Goal: Task Accomplishment & Management: Use online tool/utility

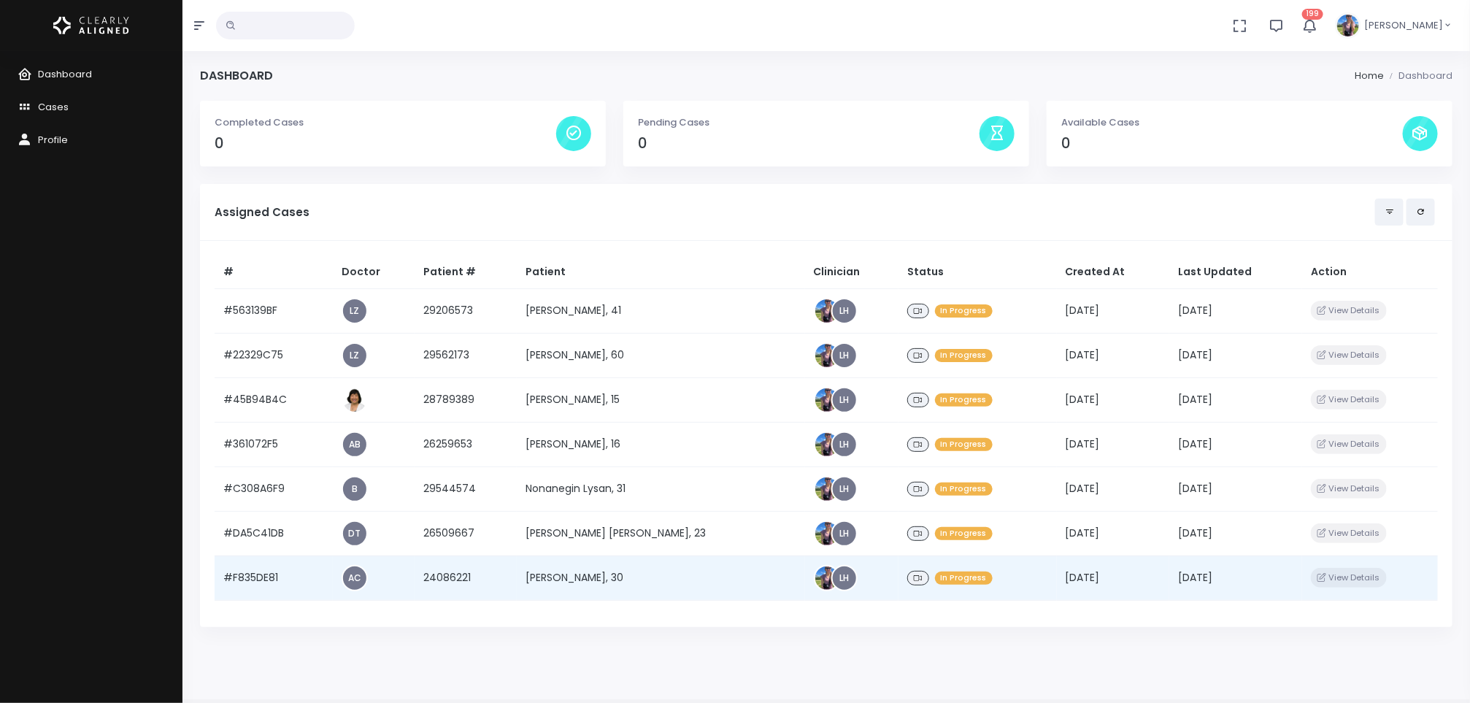
click at [570, 586] on td "[PERSON_NAME], 30" at bounding box center [661, 578] width 288 height 45
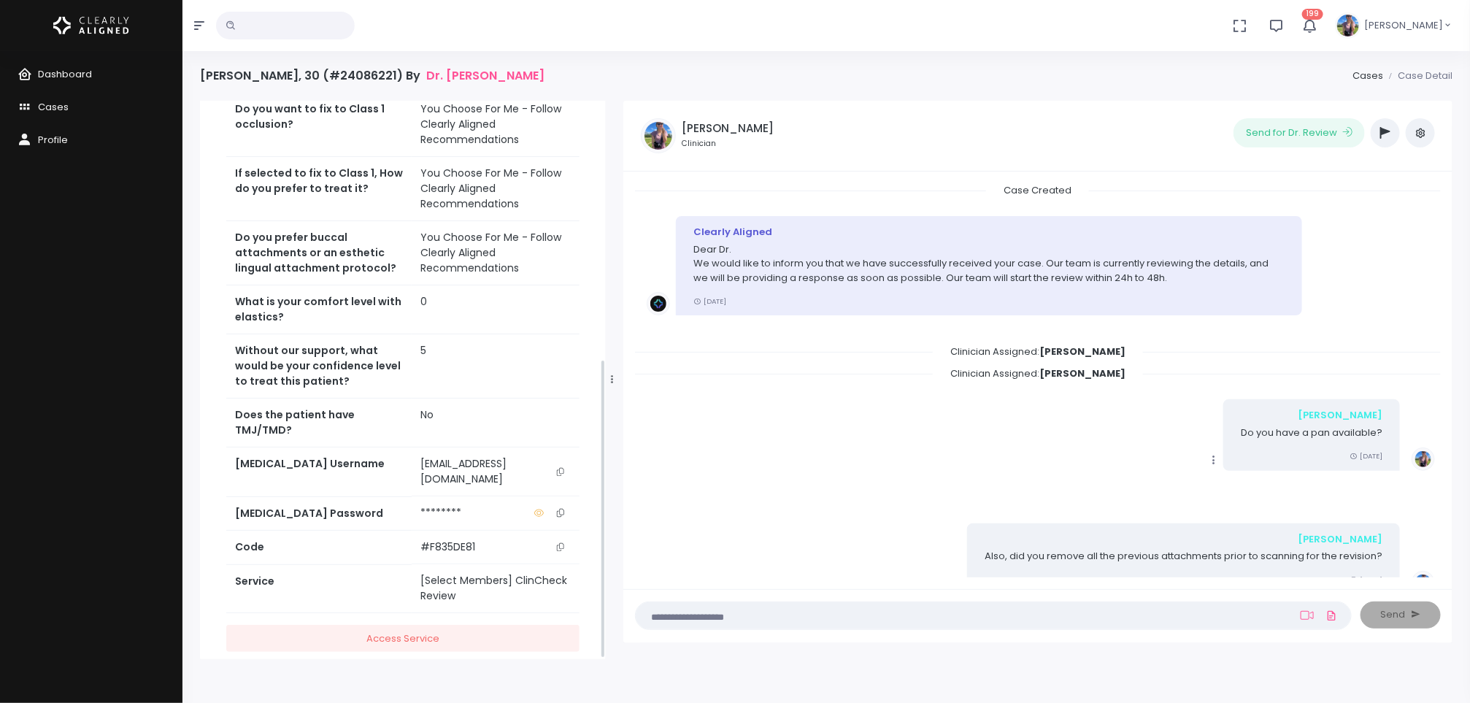
scroll to position [482, 0]
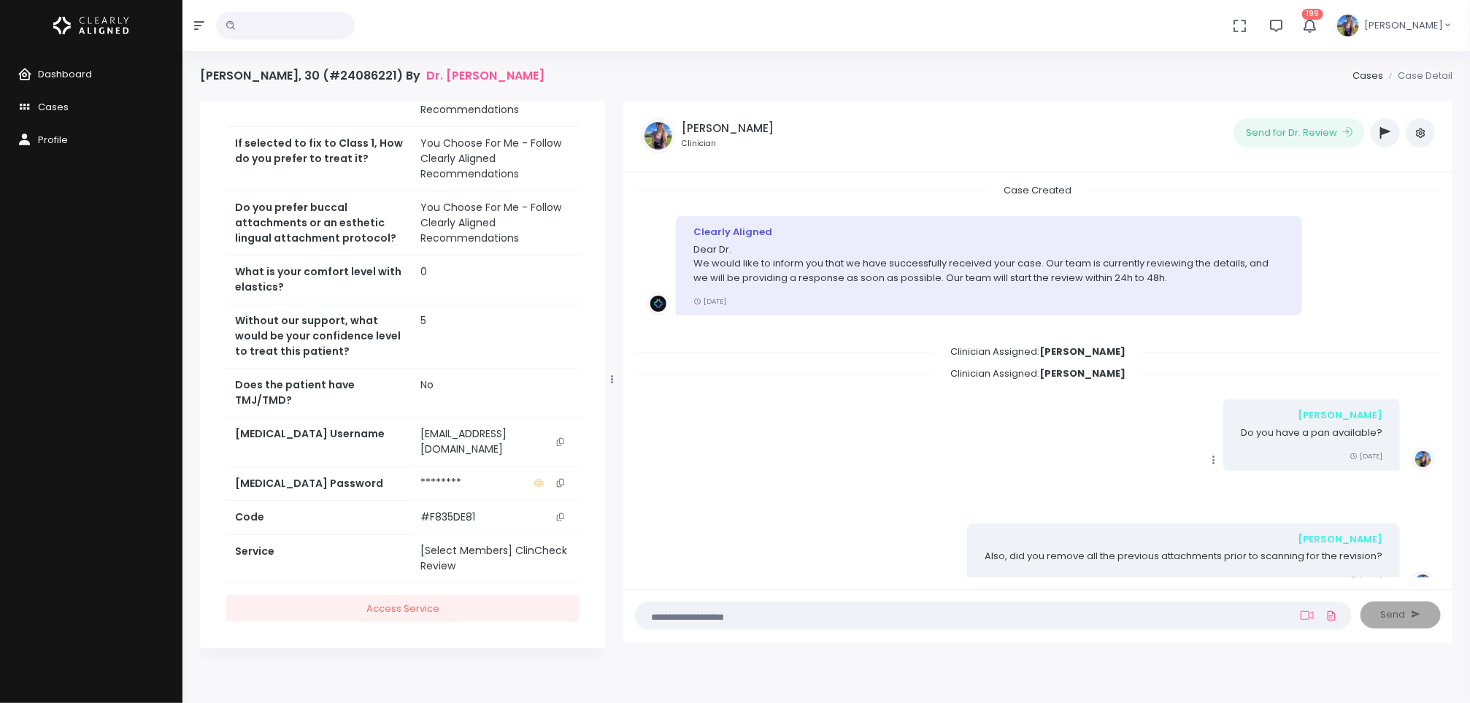
click at [563, 445] on button "scrollable content" at bounding box center [560, 441] width 20 height 31
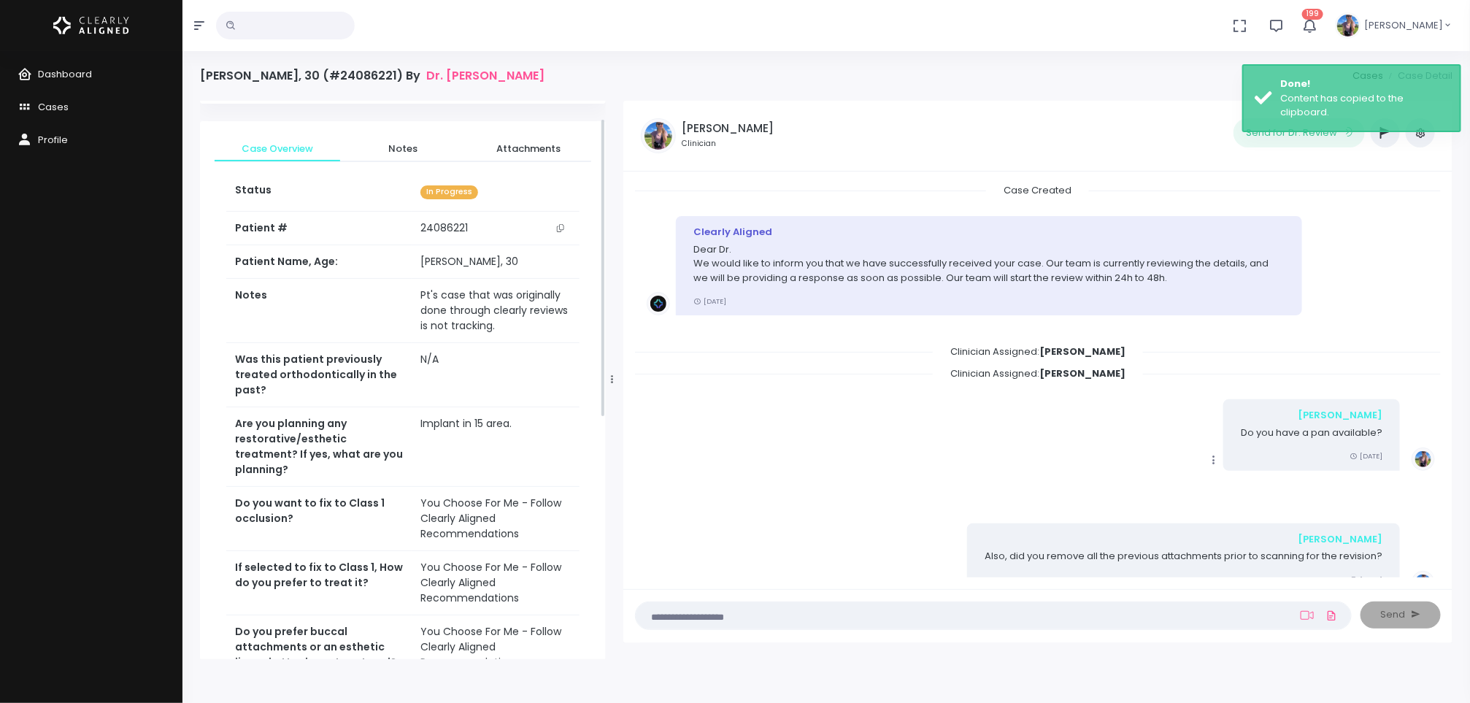
scroll to position [26, 0]
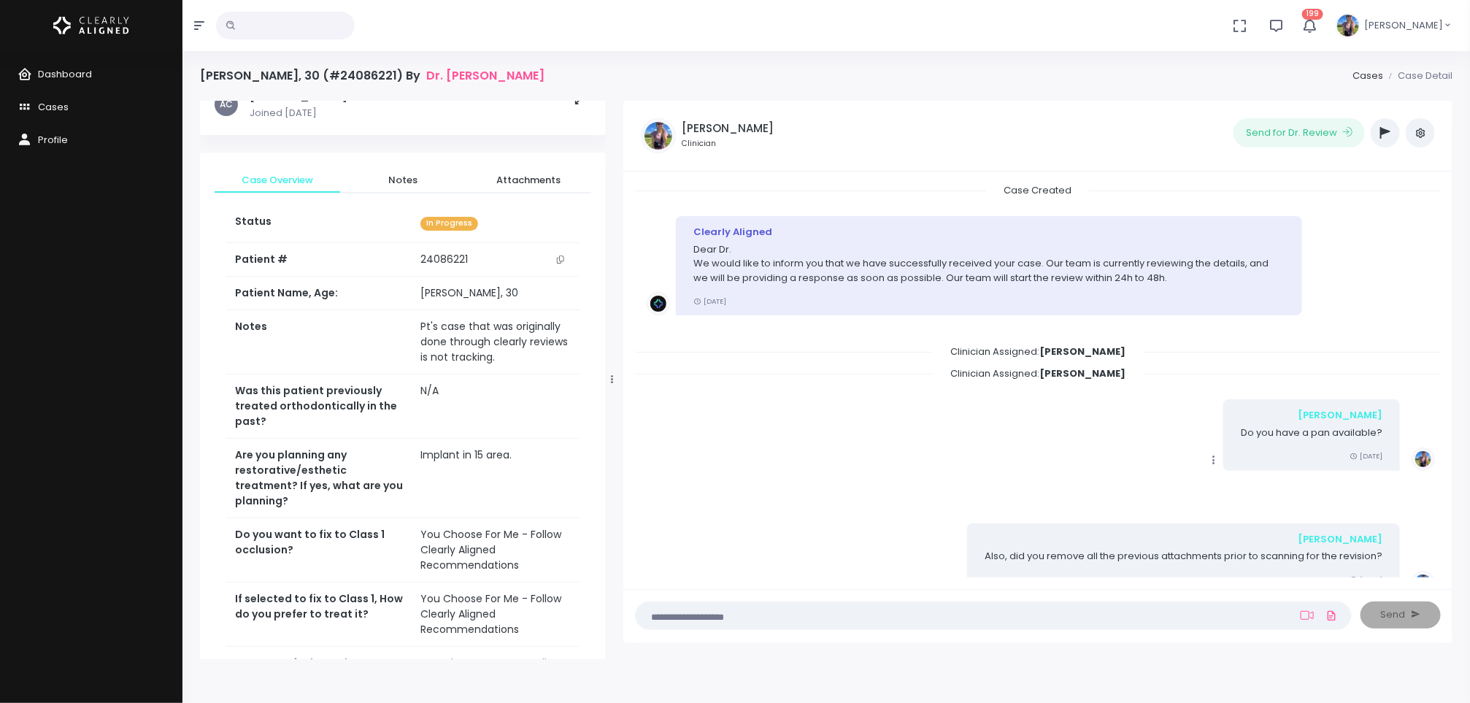
click at [1385, 141] on button "button" at bounding box center [1385, 132] width 29 height 29
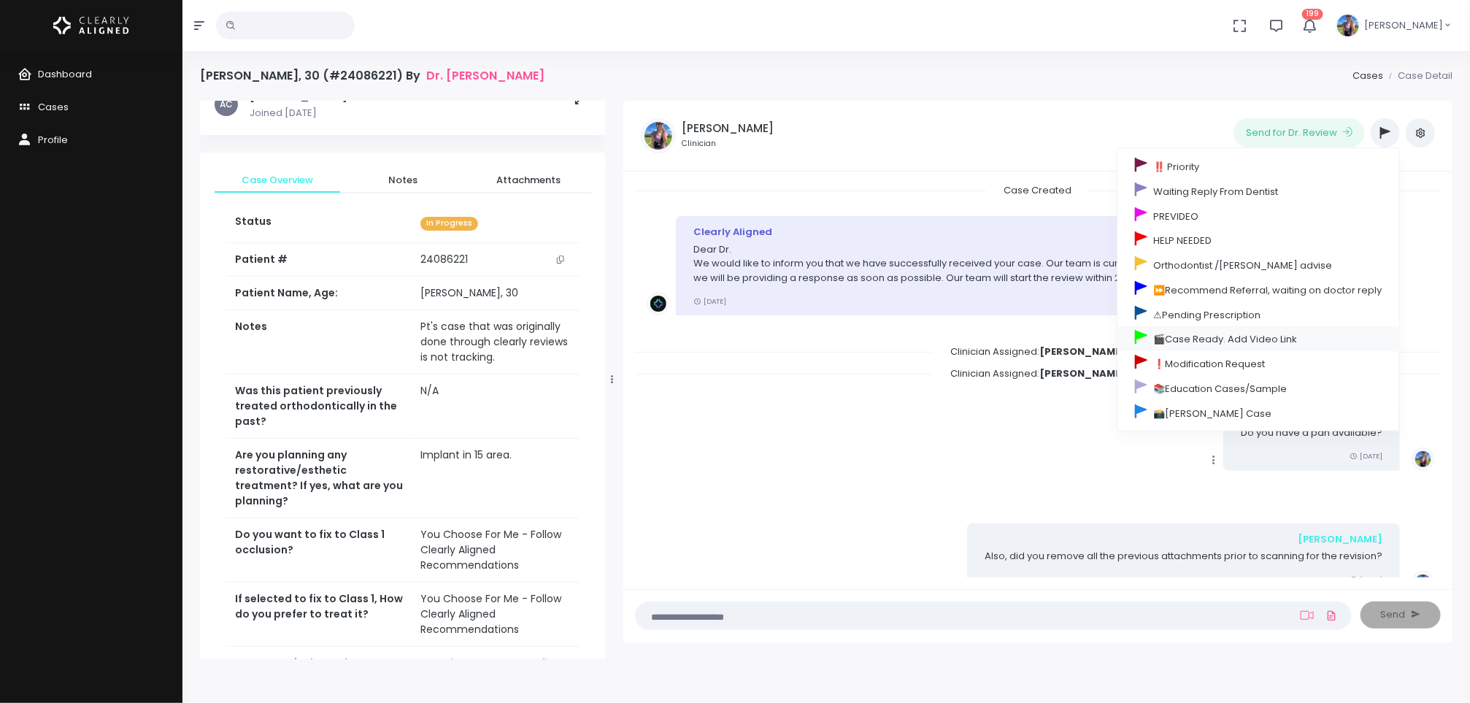
click at [1269, 335] on link "🎬Case Ready. Add Video Link" at bounding box center [1259, 338] width 282 height 25
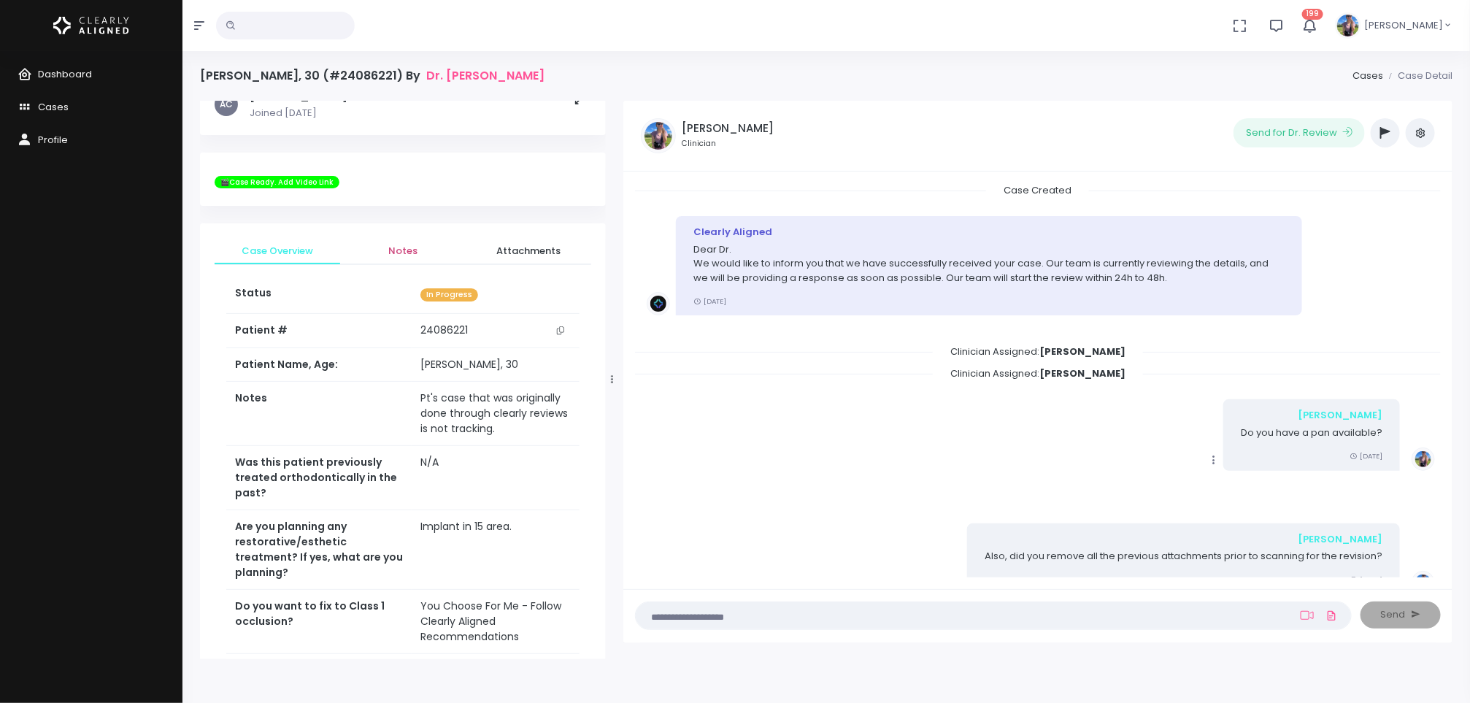
click at [418, 246] on span "Notes" at bounding box center [403, 251] width 102 height 15
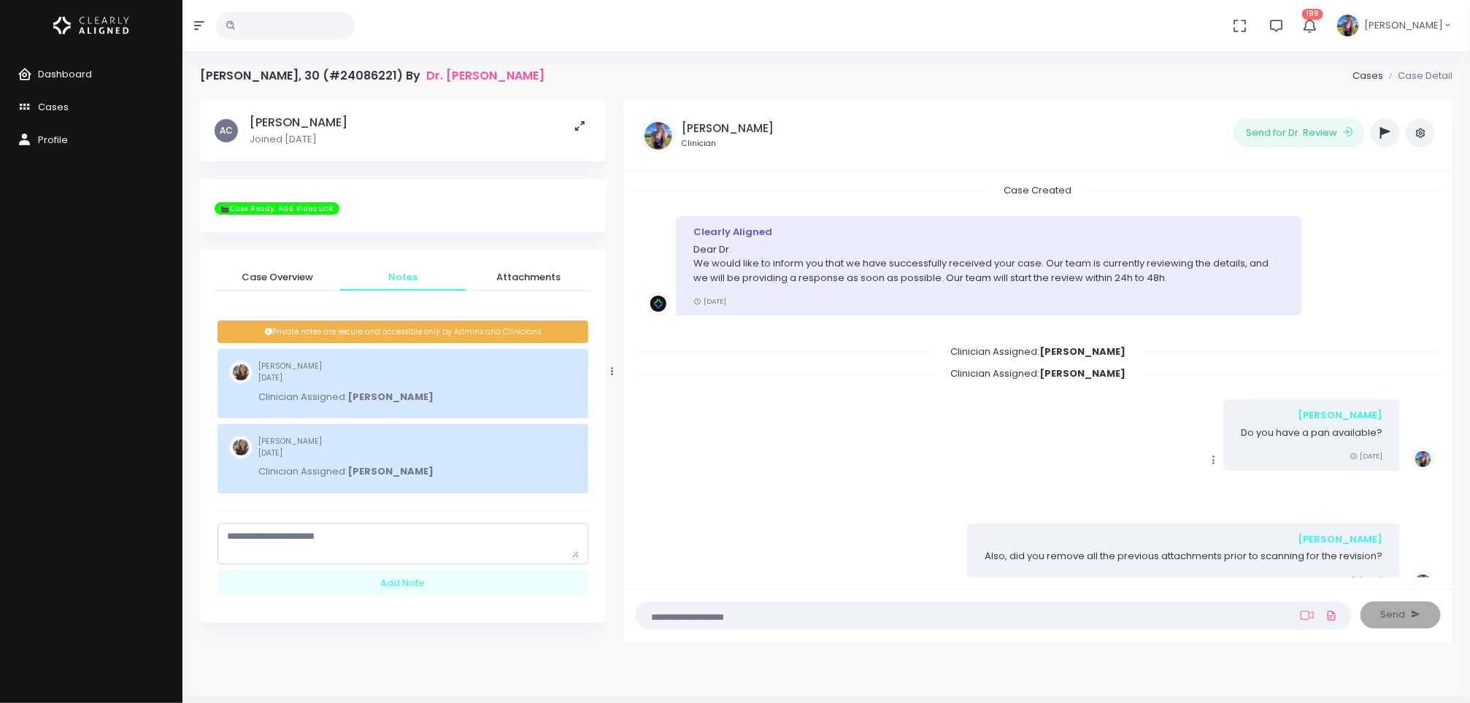
scroll to position [0, 0]
click at [383, 554] on textarea "scrollable content" at bounding box center [403, 543] width 352 height 28
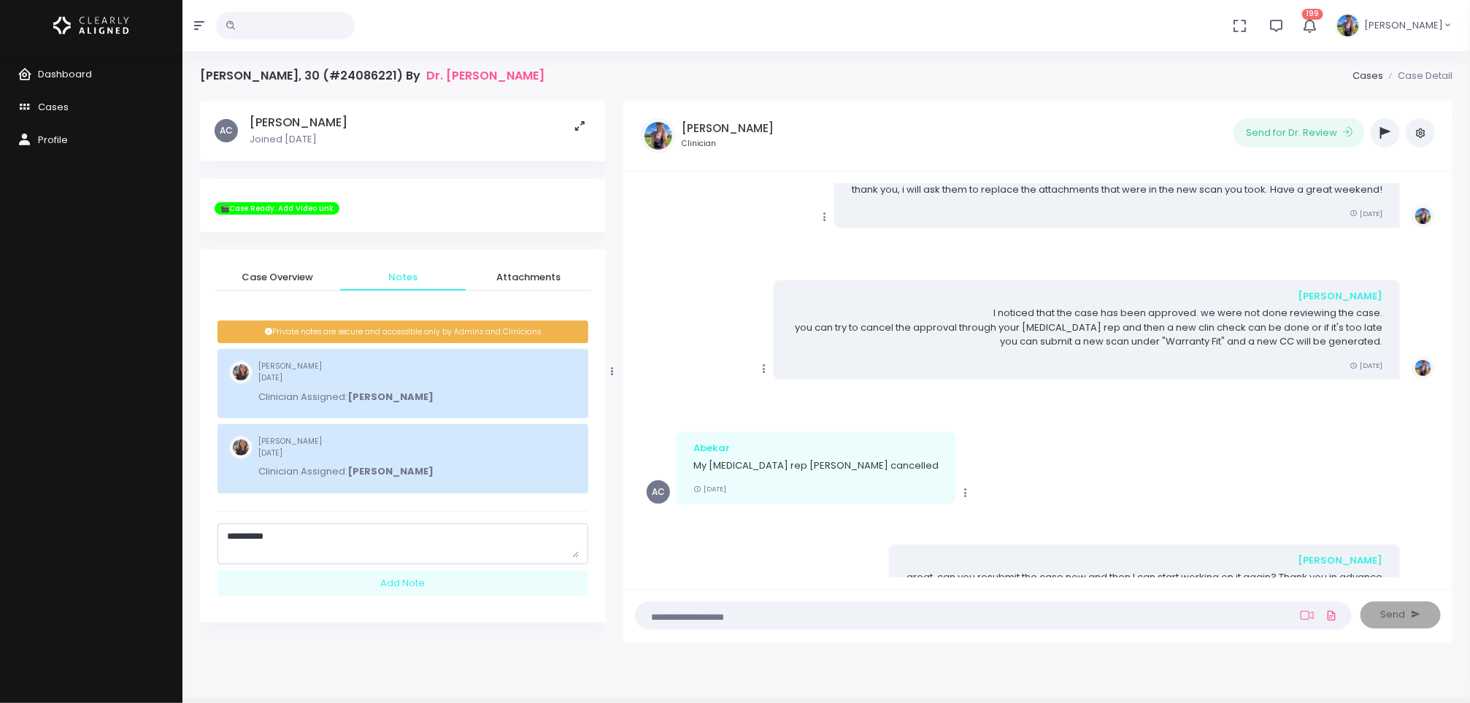
scroll to position [835, 0]
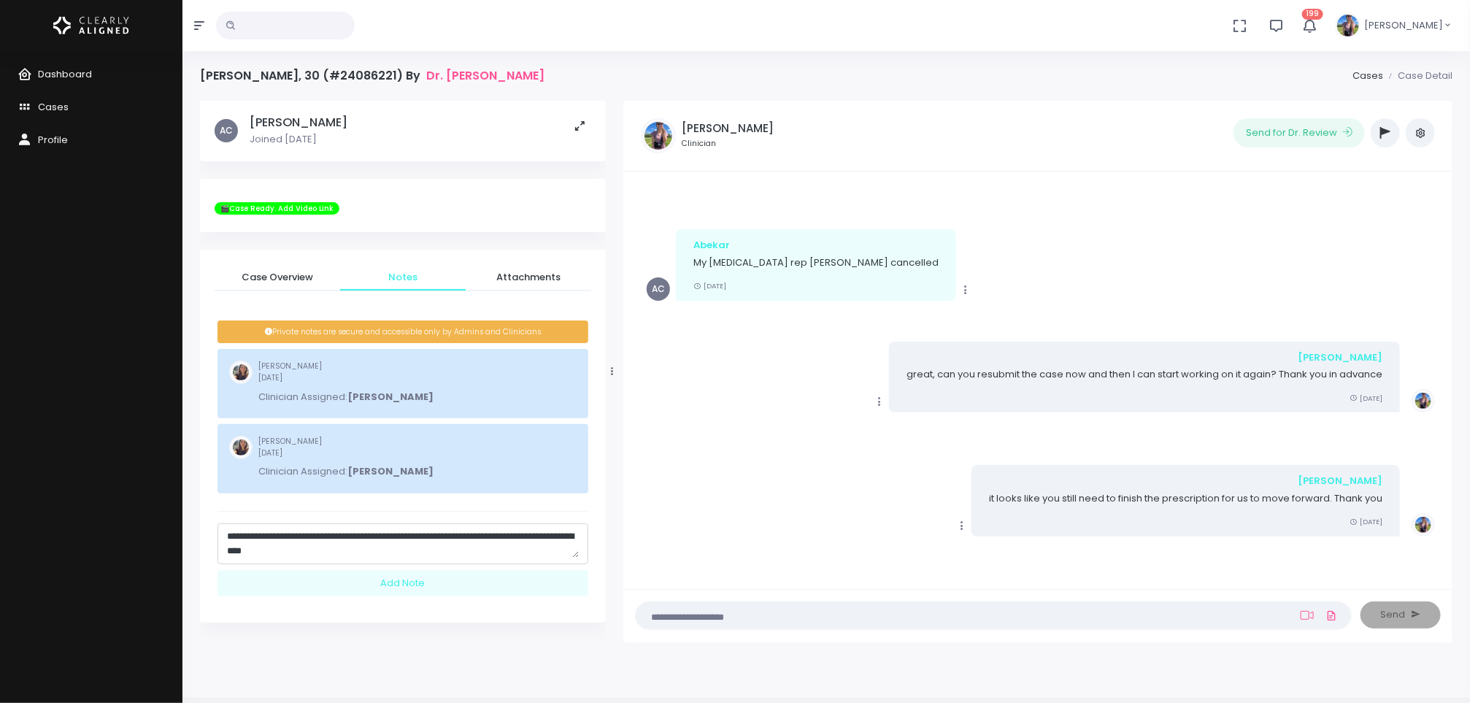
click at [307, 548] on textarea "**********" at bounding box center [403, 543] width 352 height 28
click at [370, 553] on textarea "**********" at bounding box center [403, 543] width 352 height 28
click at [511, 537] on textarea "**********" at bounding box center [403, 543] width 352 height 28
click at [248, 548] on textarea "**********" at bounding box center [403, 543] width 352 height 28
click at [280, 550] on textarea "**********" at bounding box center [403, 543] width 352 height 28
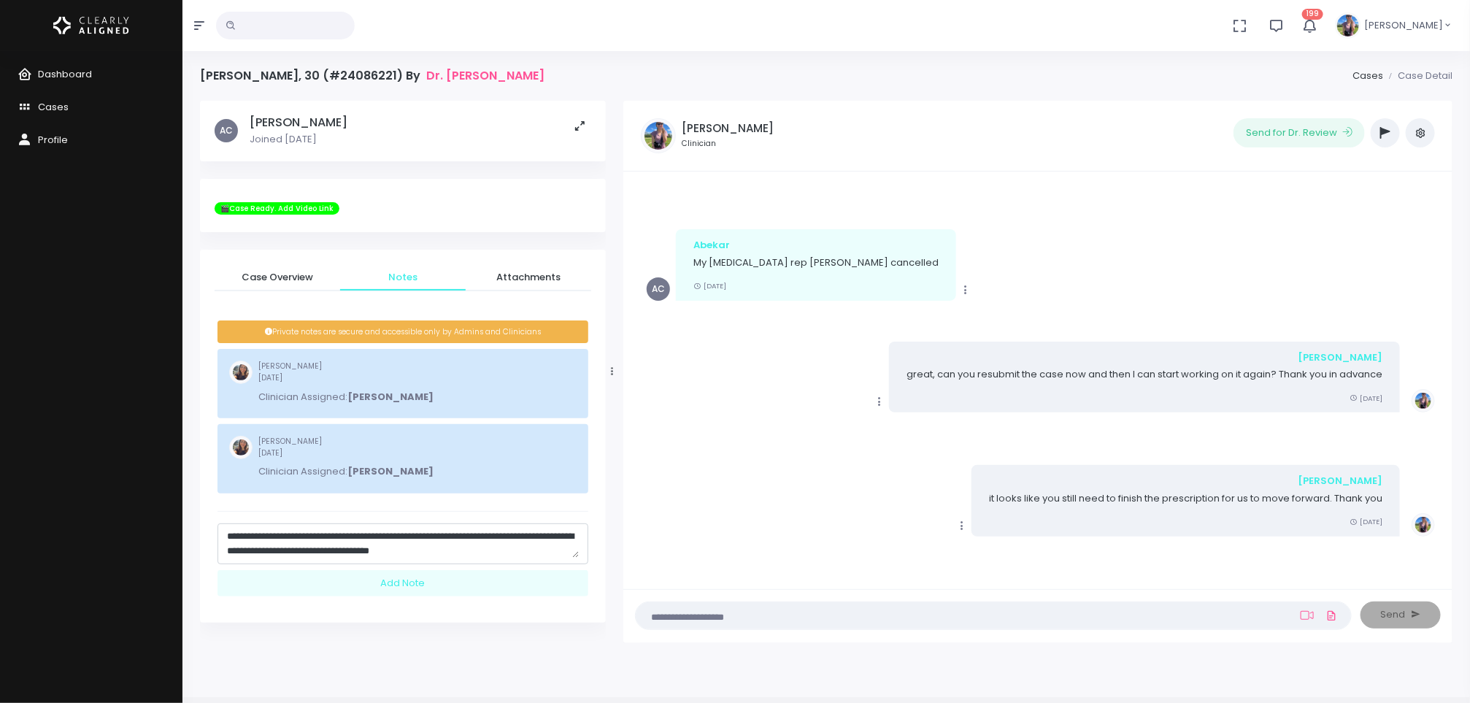
click at [513, 552] on textarea "**********" at bounding box center [403, 543] width 352 height 28
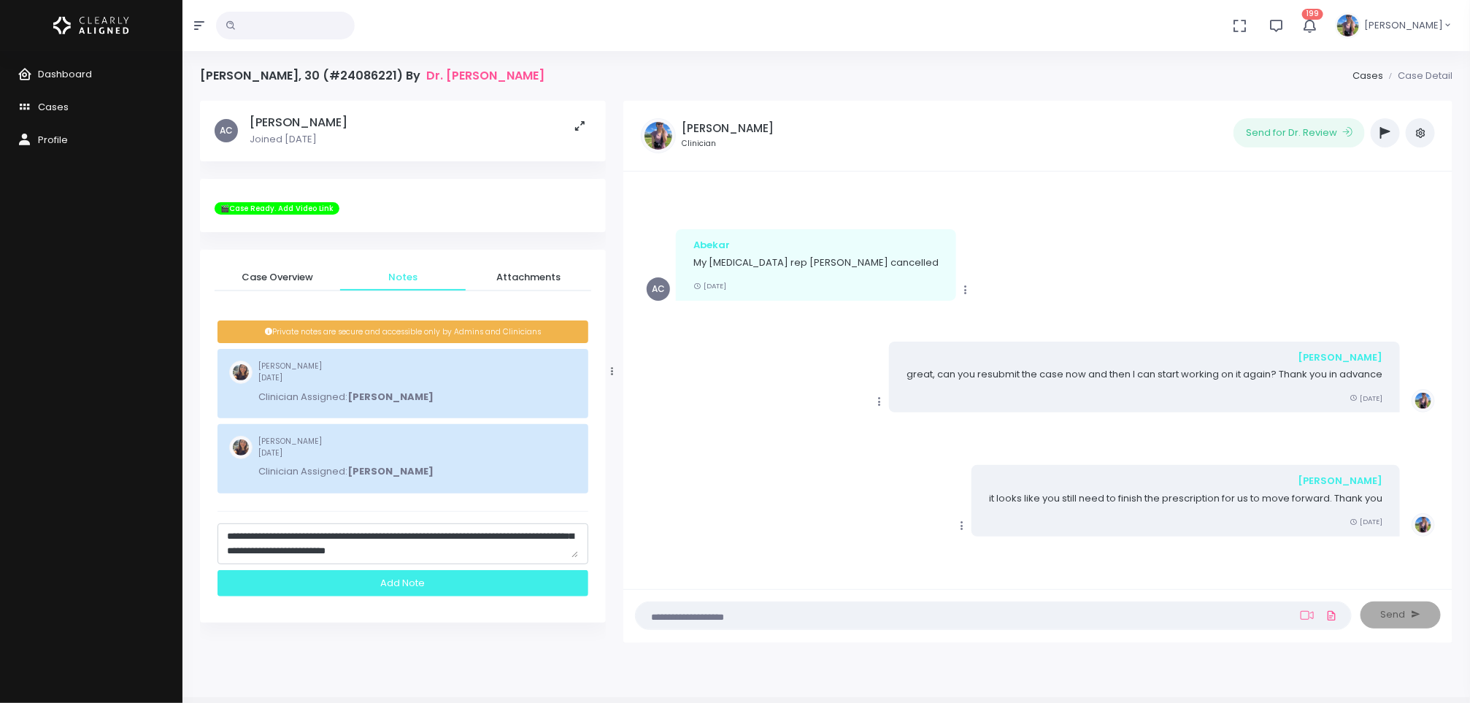
type textarea "**********"
click at [465, 577] on div "Add Note" at bounding box center [403, 583] width 371 height 27
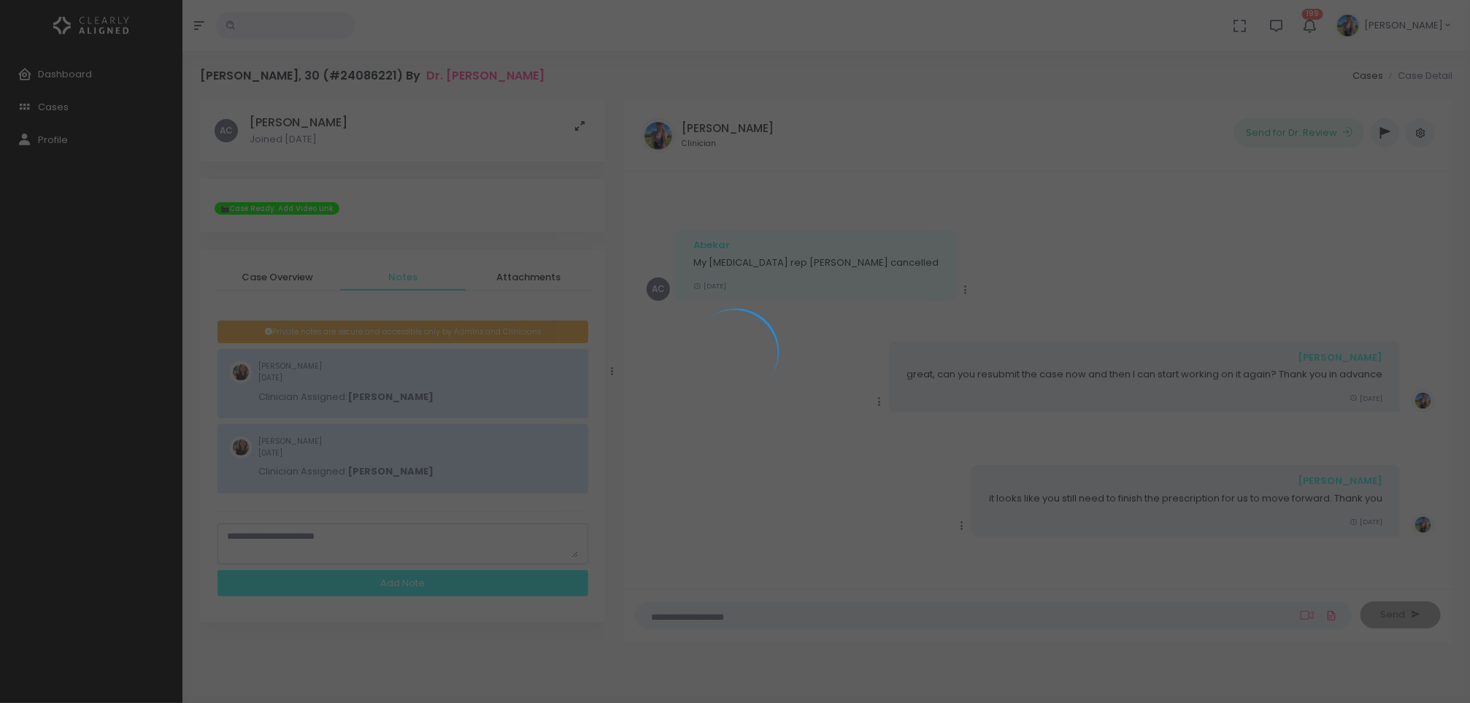
scroll to position [0, 0]
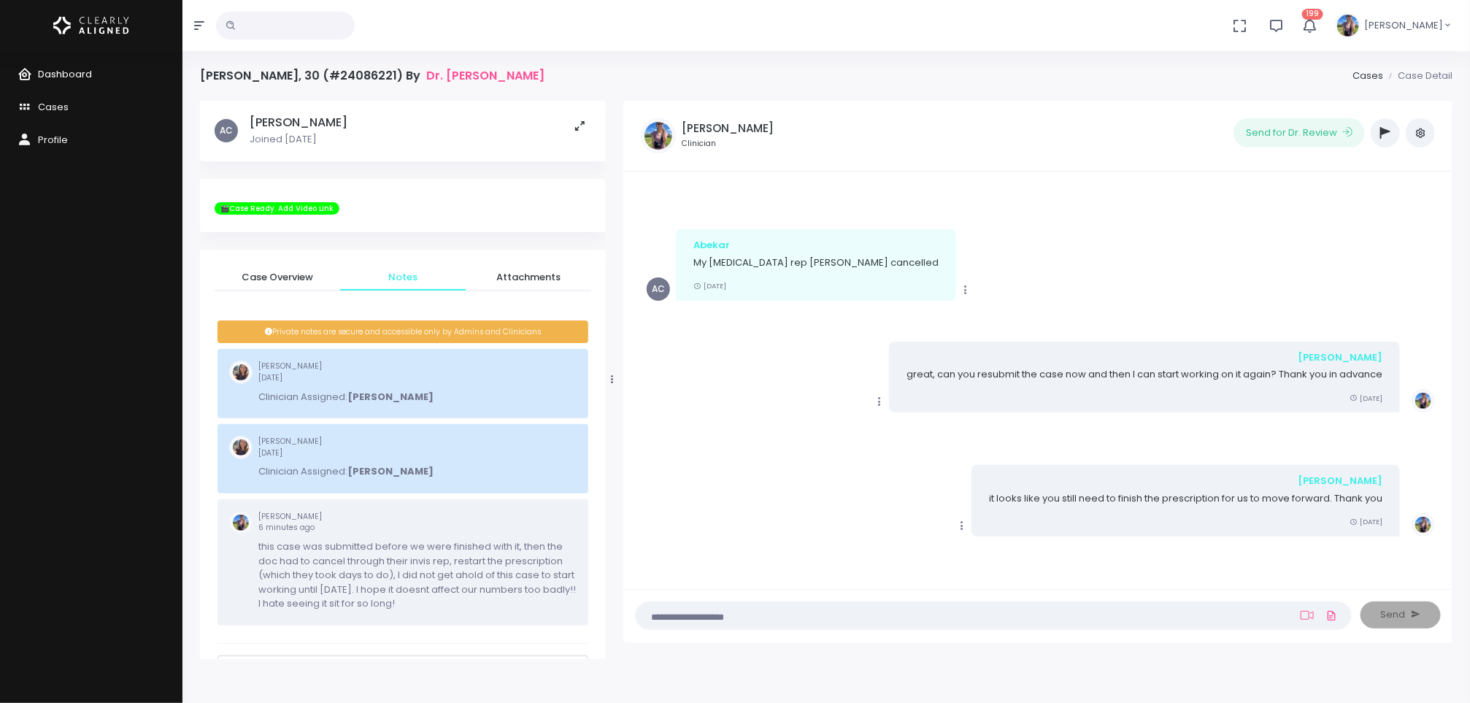
click at [71, 71] on span "Dashboard" at bounding box center [65, 74] width 54 height 14
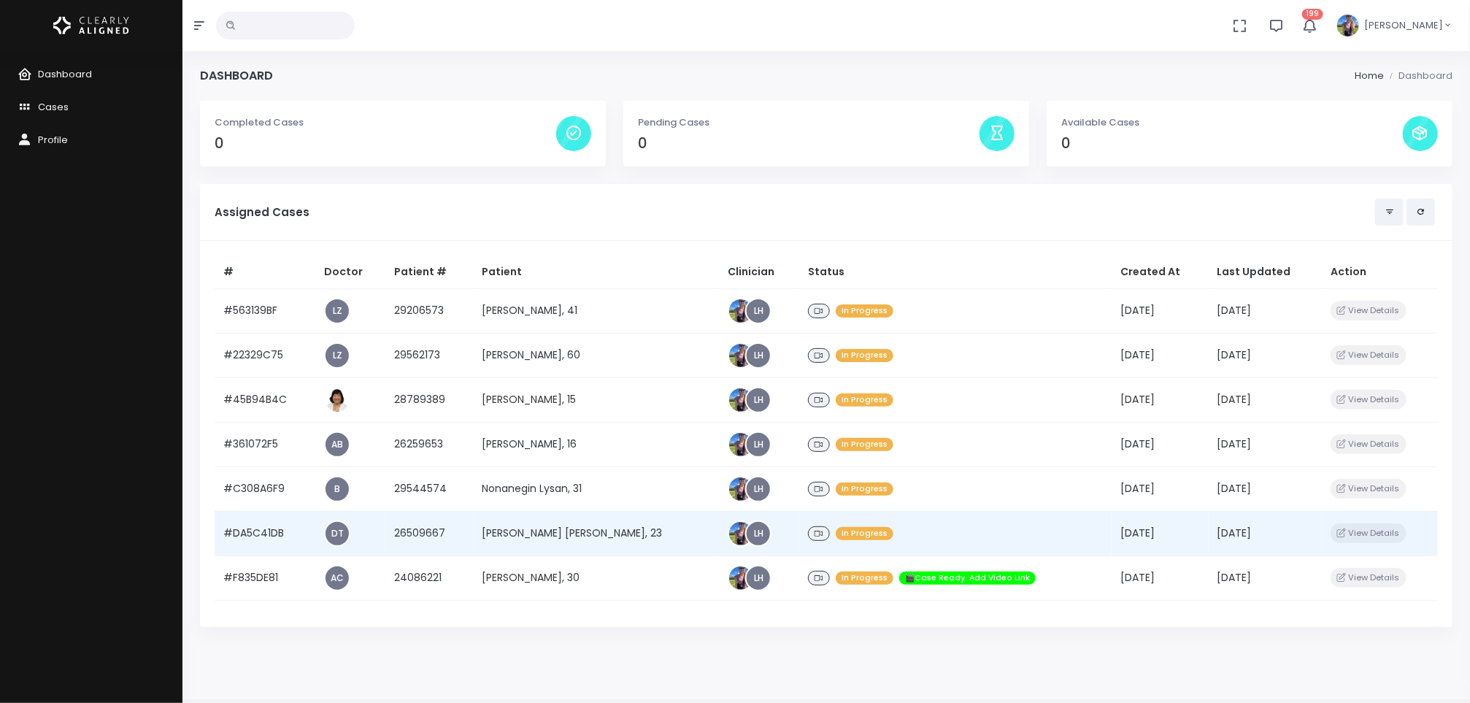
click at [539, 533] on td "[PERSON_NAME] [PERSON_NAME], 23" at bounding box center [596, 533] width 247 height 45
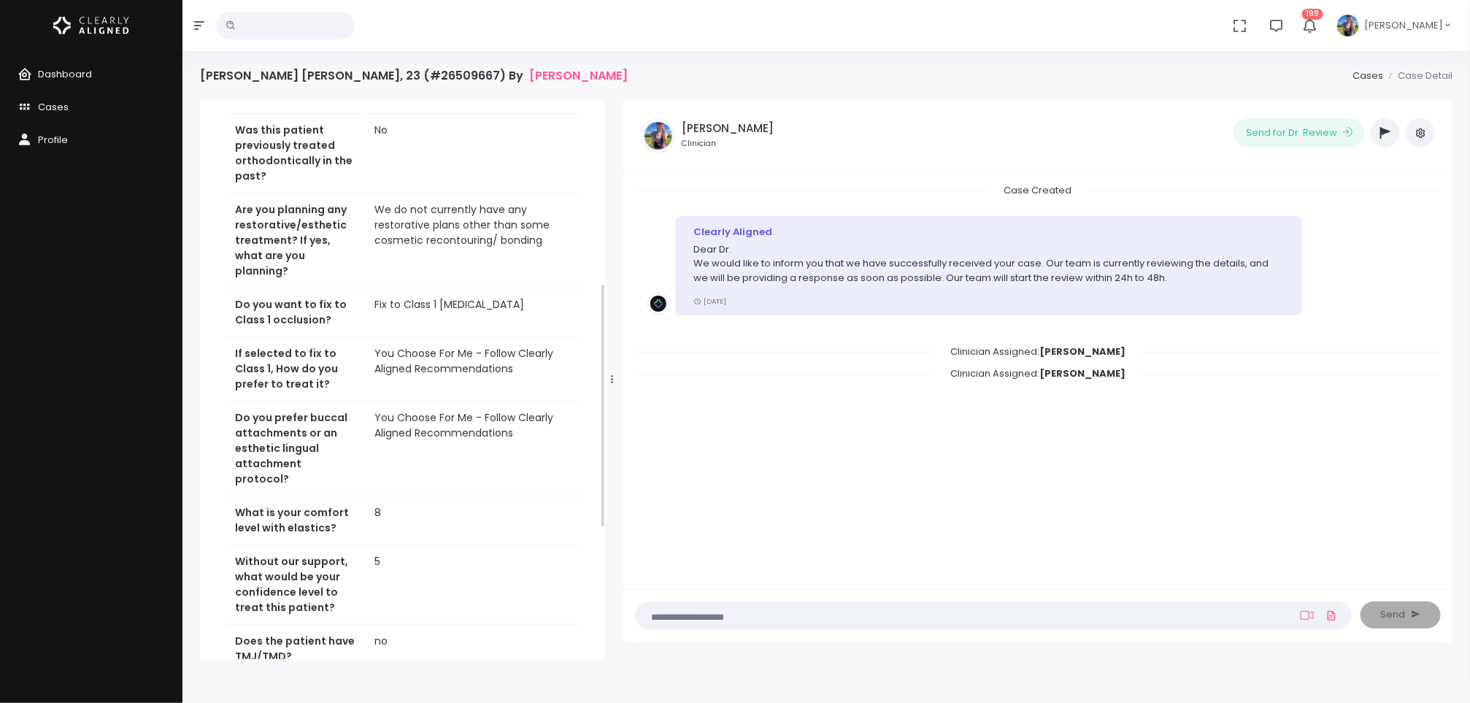
scroll to position [713, 0]
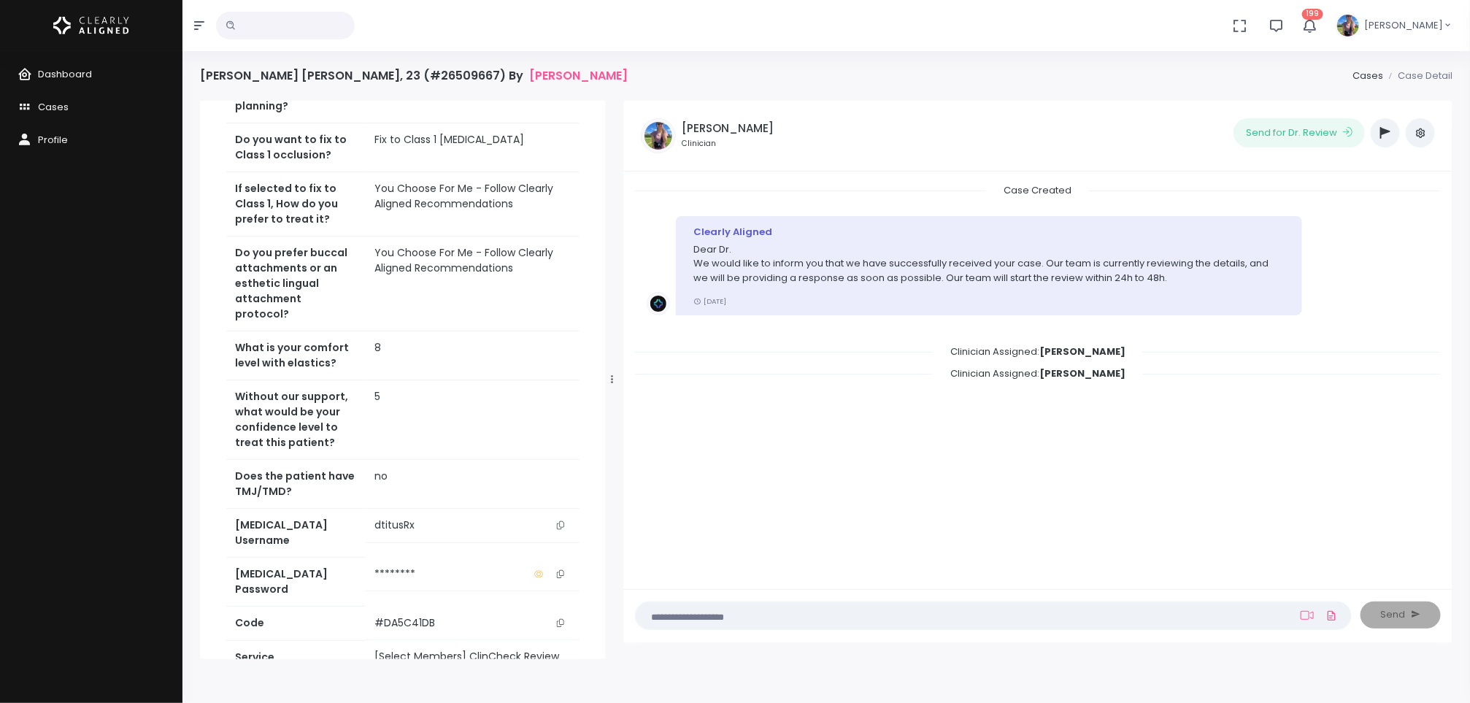
click at [561, 521] on icon "scrollable content" at bounding box center [560, 525] width 7 height 8
click at [64, 74] on span "Dashboard" at bounding box center [65, 74] width 54 height 14
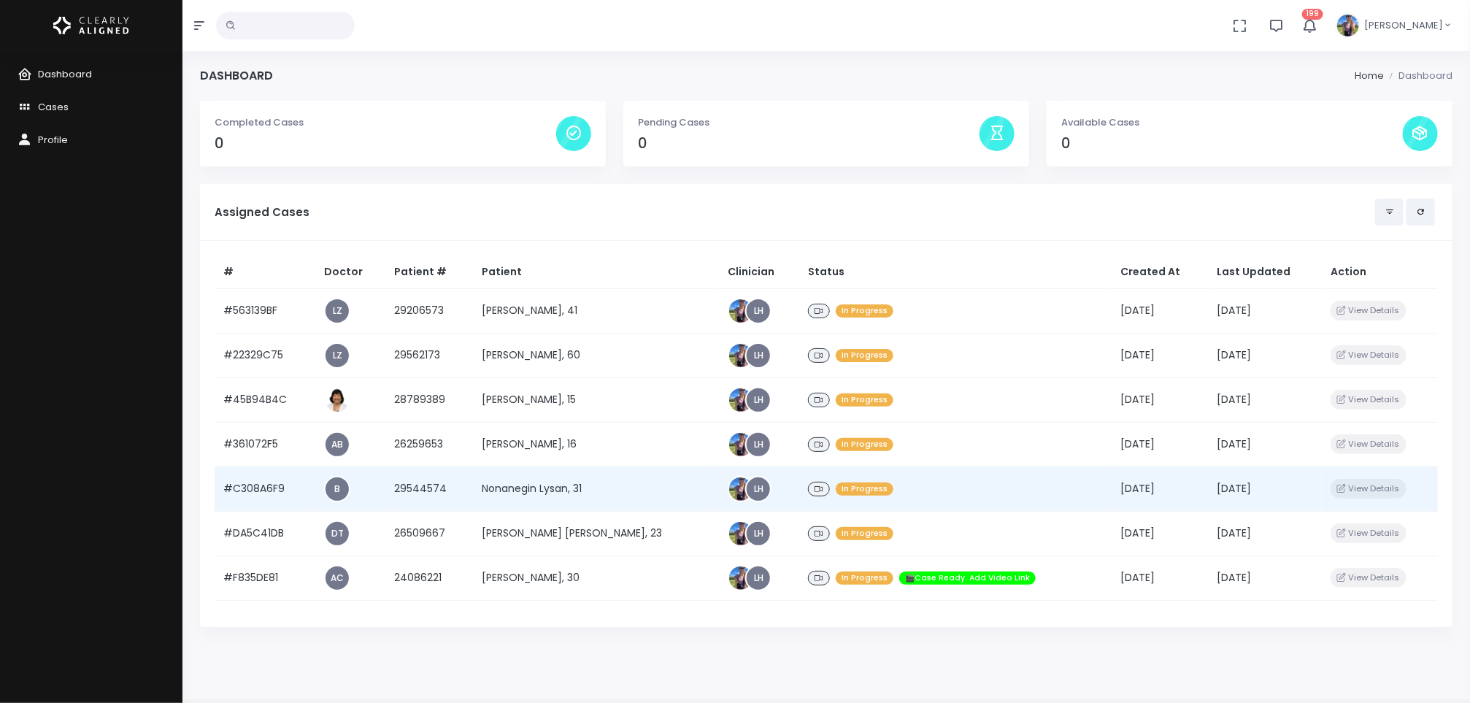
click at [581, 491] on td "Nonanegin Lysan, 31" at bounding box center [596, 489] width 247 height 45
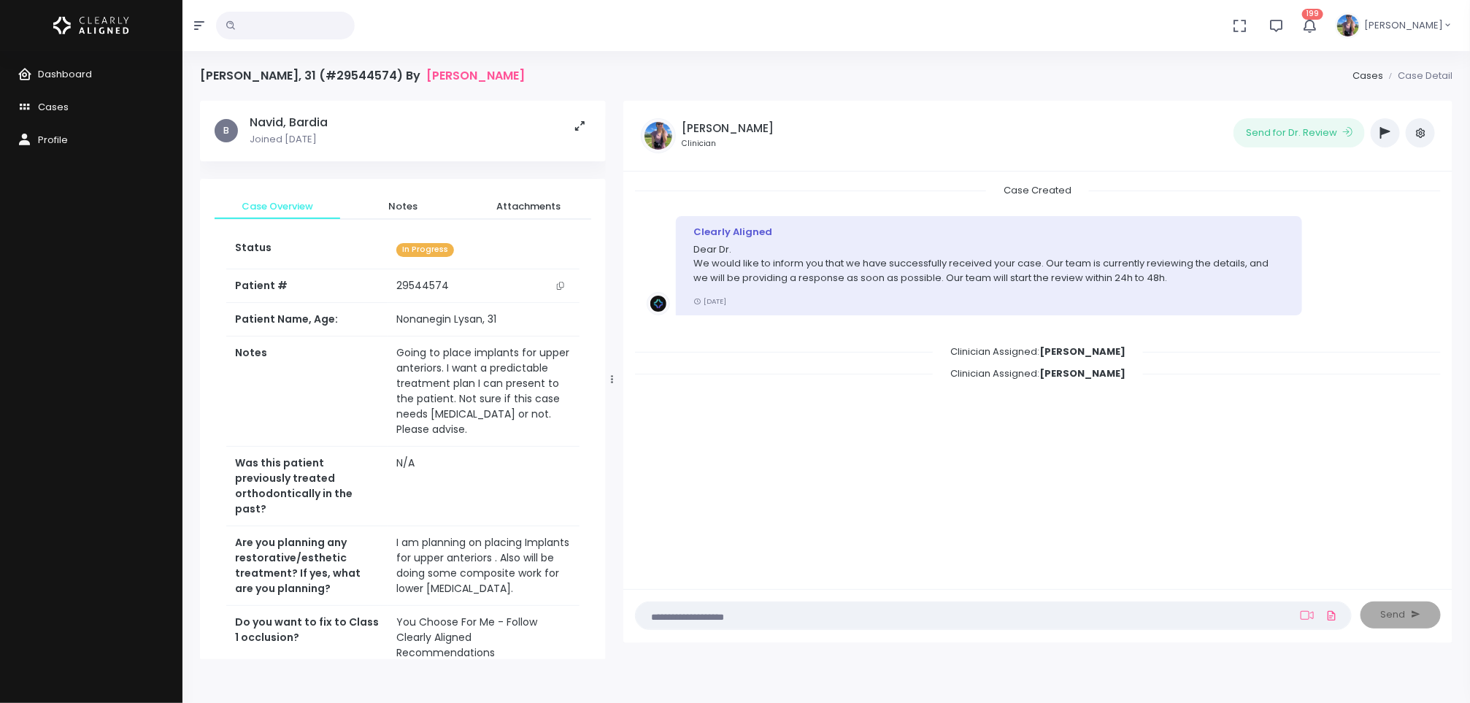
click at [1376, 128] on button "button" at bounding box center [1385, 132] width 29 height 29
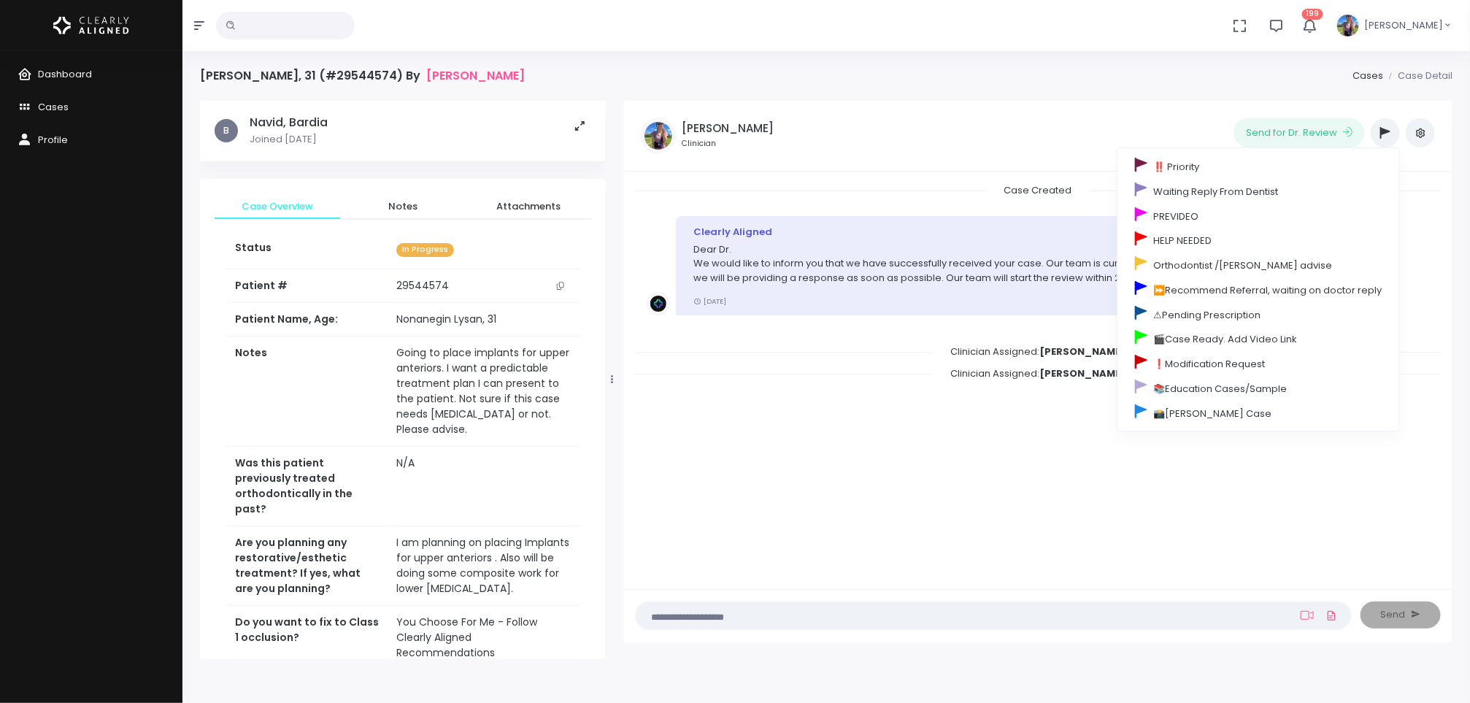
click at [1036, 149] on div "Send for Dr. Review ‼️ Priority Waiting Reply From Dentist PREVIDEO HELP NEEDED…" at bounding box center [1173, 135] width 541 height 35
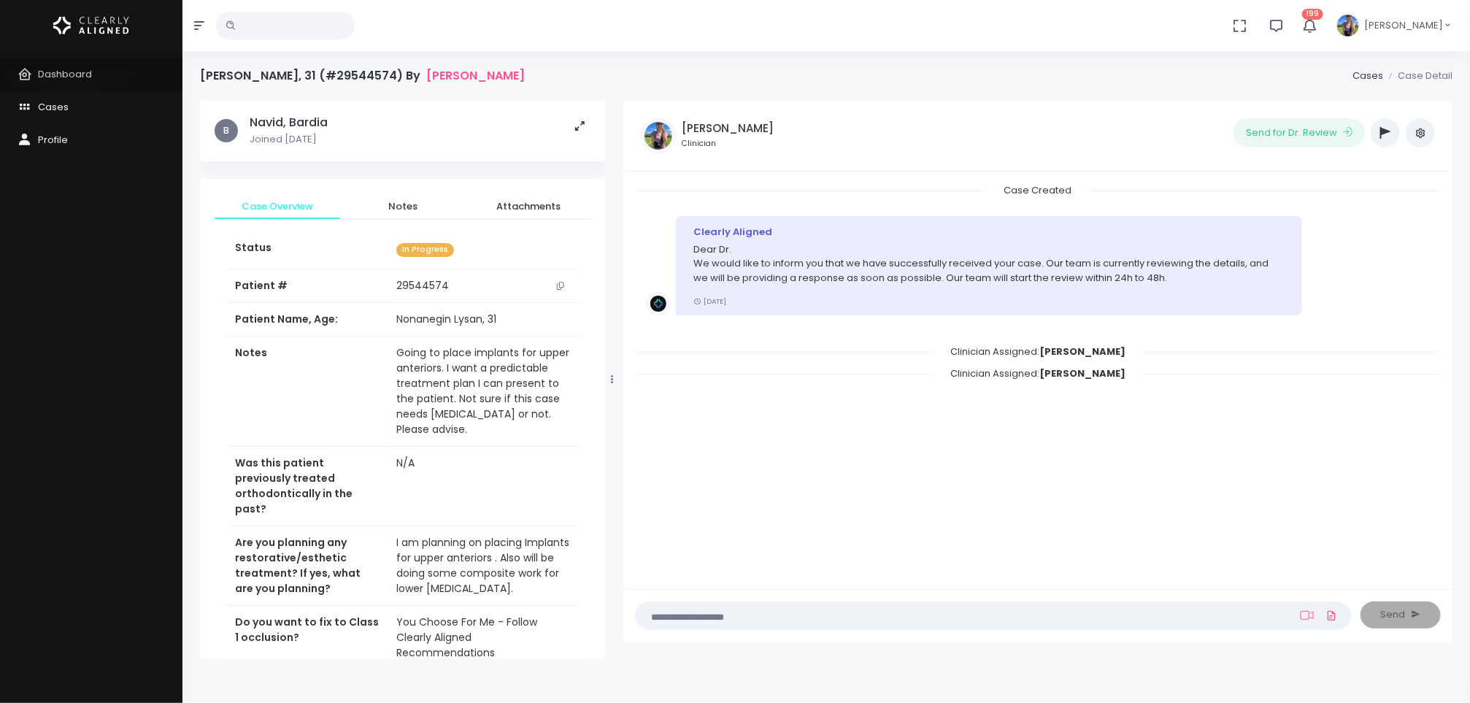
click at [70, 68] on span "Dashboard" at bounding box center [65, 74] width 54 height 14
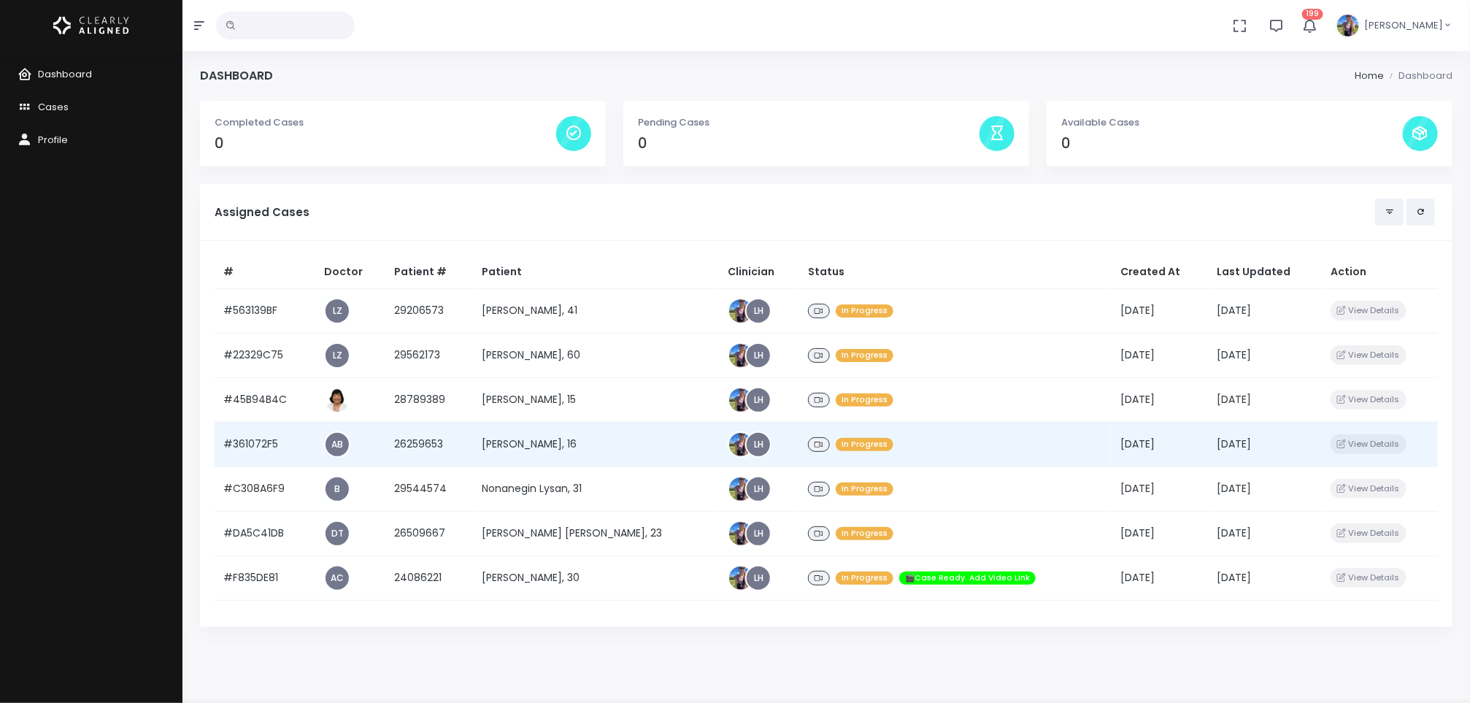
click at [545, 445] on td "[PERSON_NAME], 16" at bounding box center [596, 444] width 247 height 45
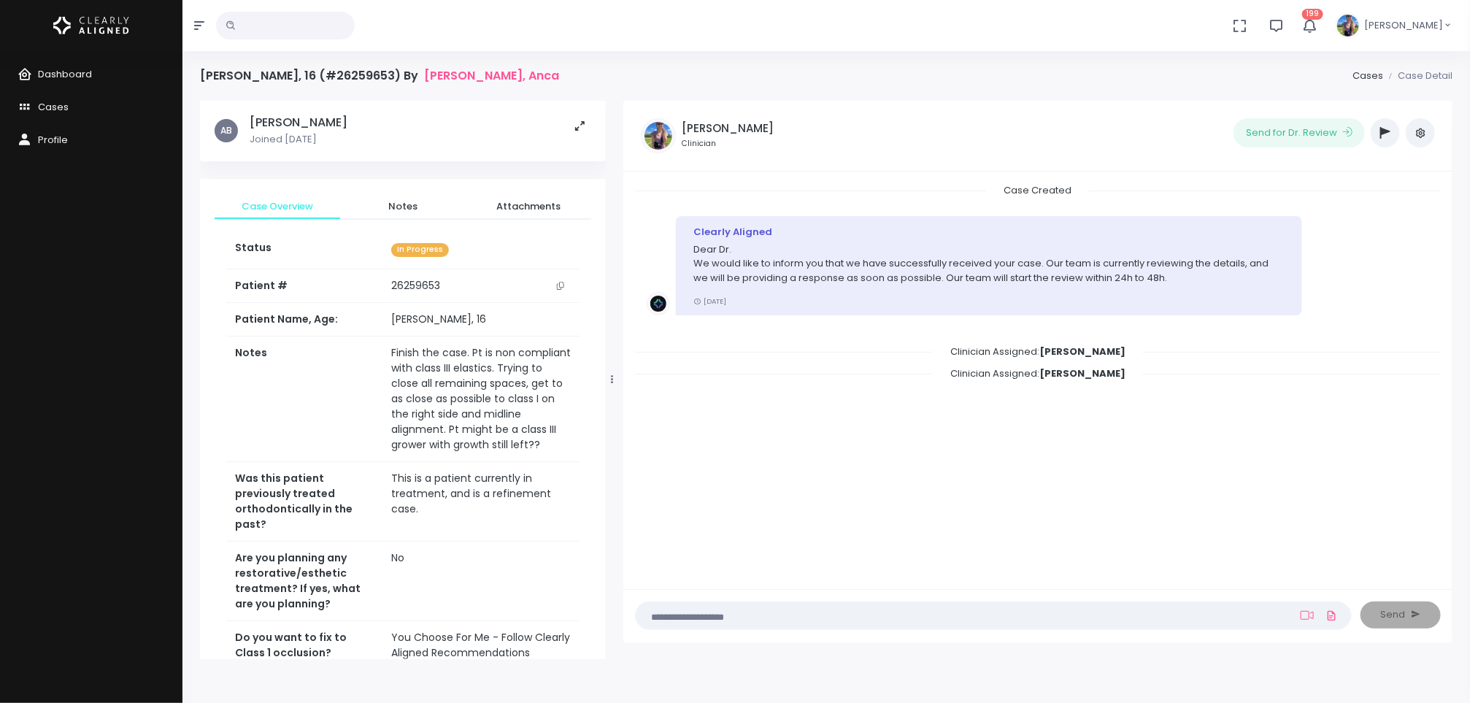
scroll to position [559, 0]
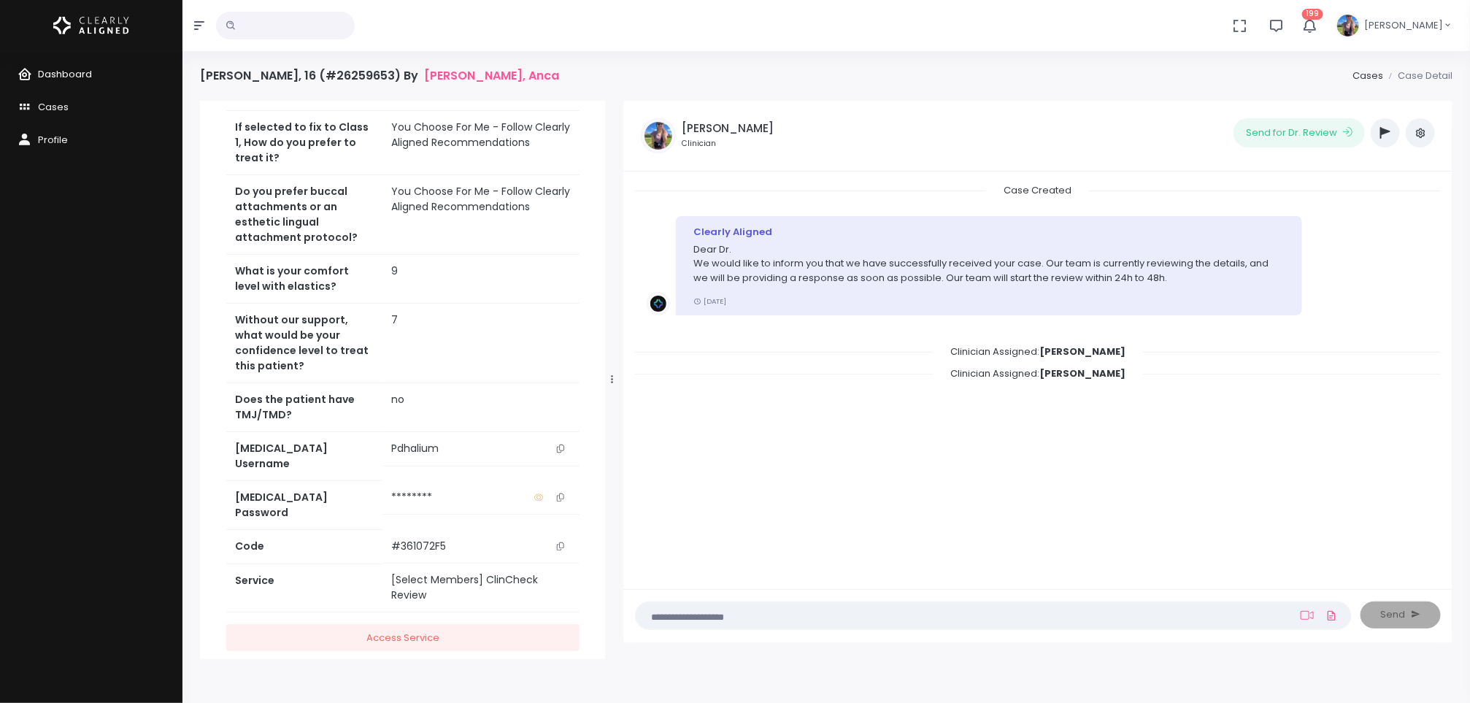
click at [50, 74] on span "Dashboard" at bounding box center [65, 74] width 54 height 14
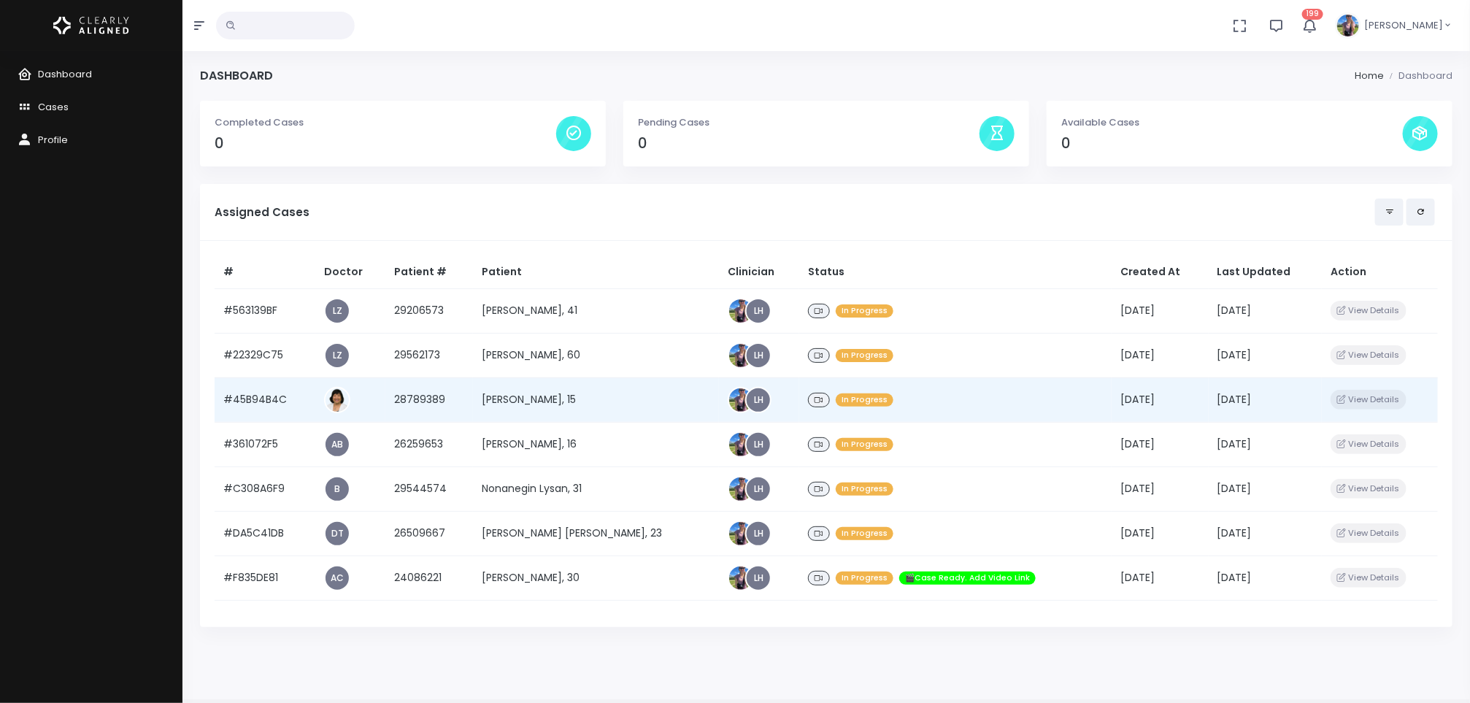
click at [526, 394] on td "[PERSON_NAME], 15" at bounding box center [596, 399] width 247 height 45
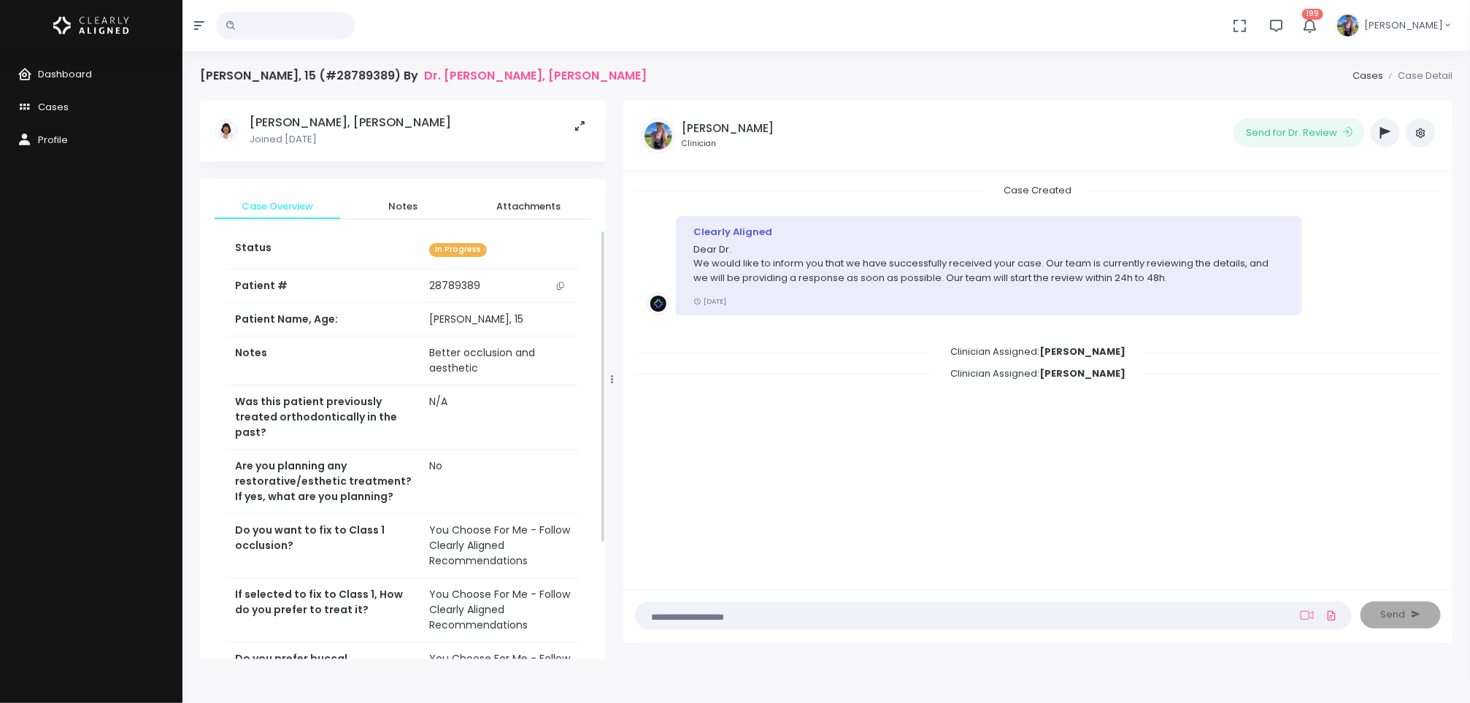
scroll to position [436, 0]
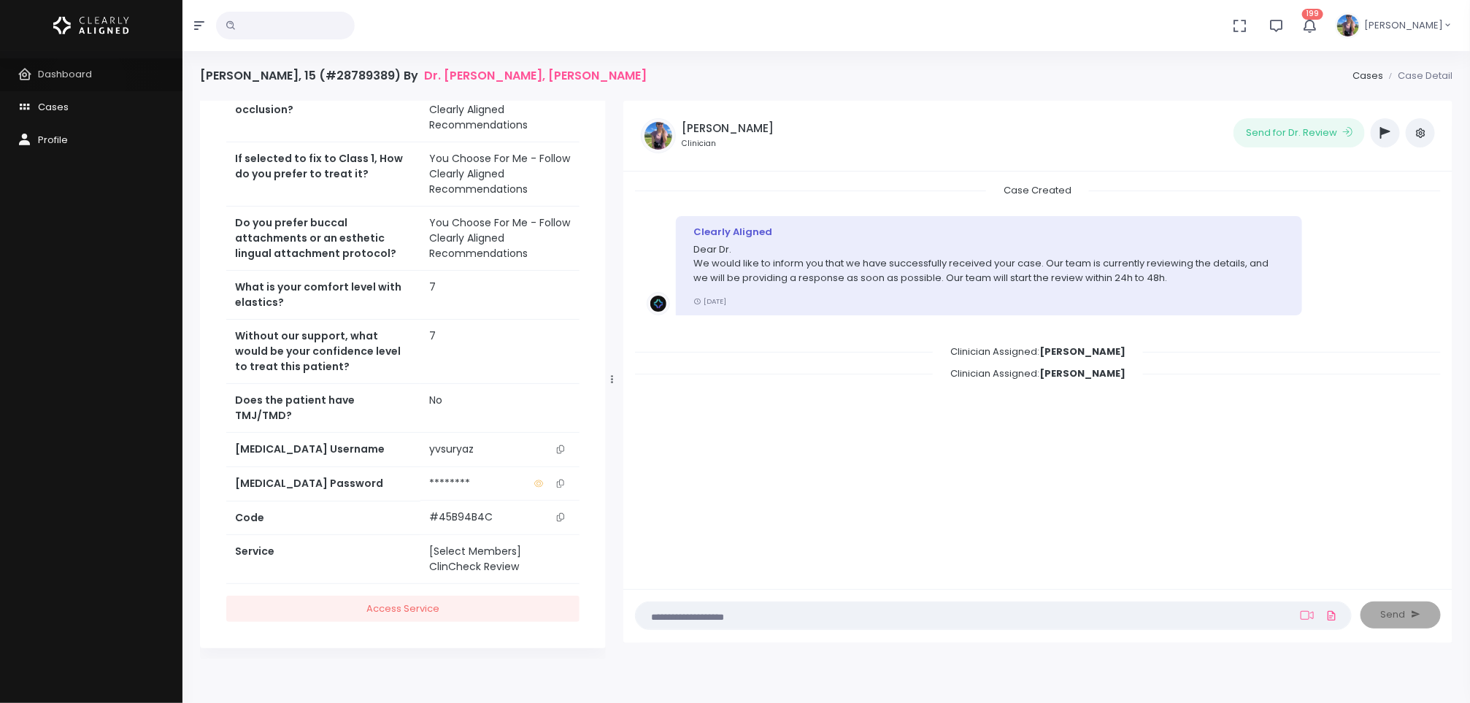
click at [88, 82] on link "Dashboard" at bounding box center [91, 74] width 183 height 33
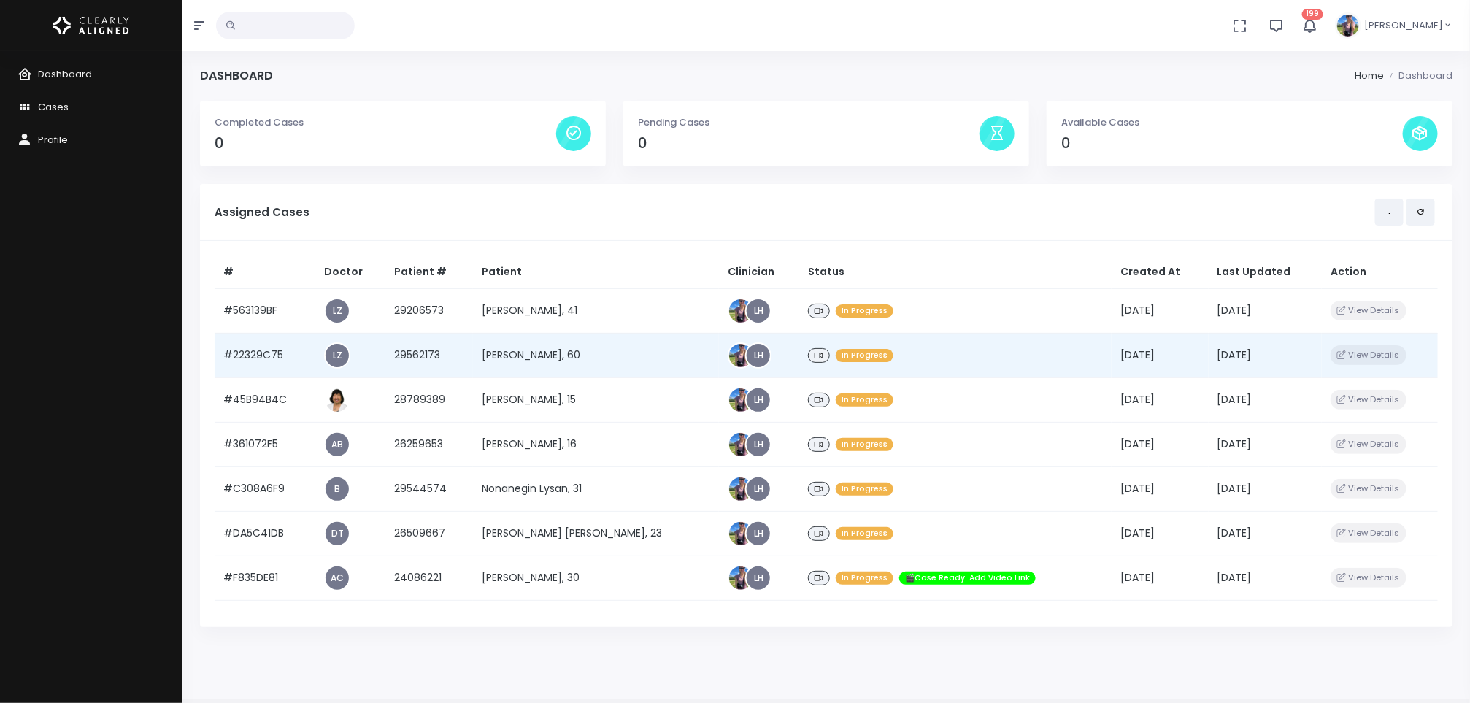
click at [528, 348] on td "[PERSON_NAME], 60" at bounding box center [596, 355] width 247 height 45
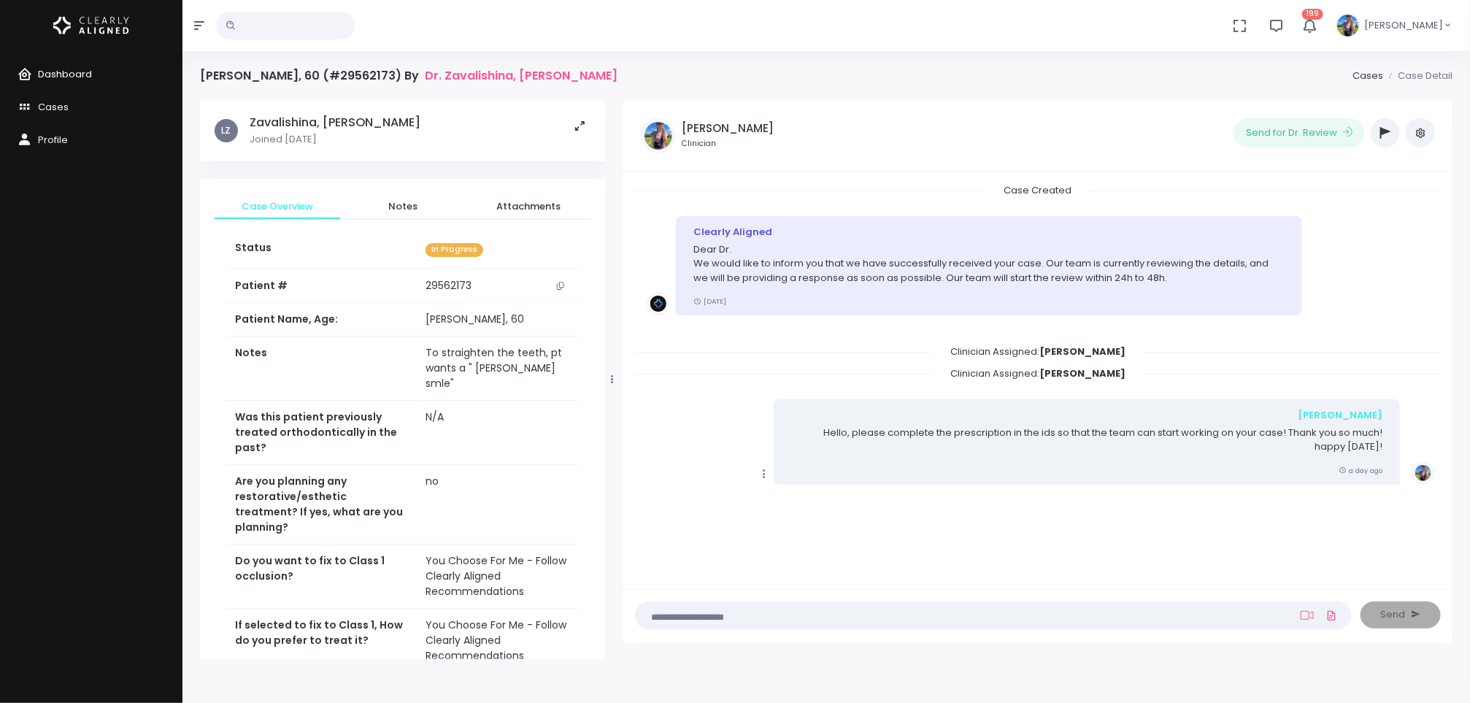
click at [64, 75] on span "Dashboard" at bounding box center [65, 74] width 54 height 14
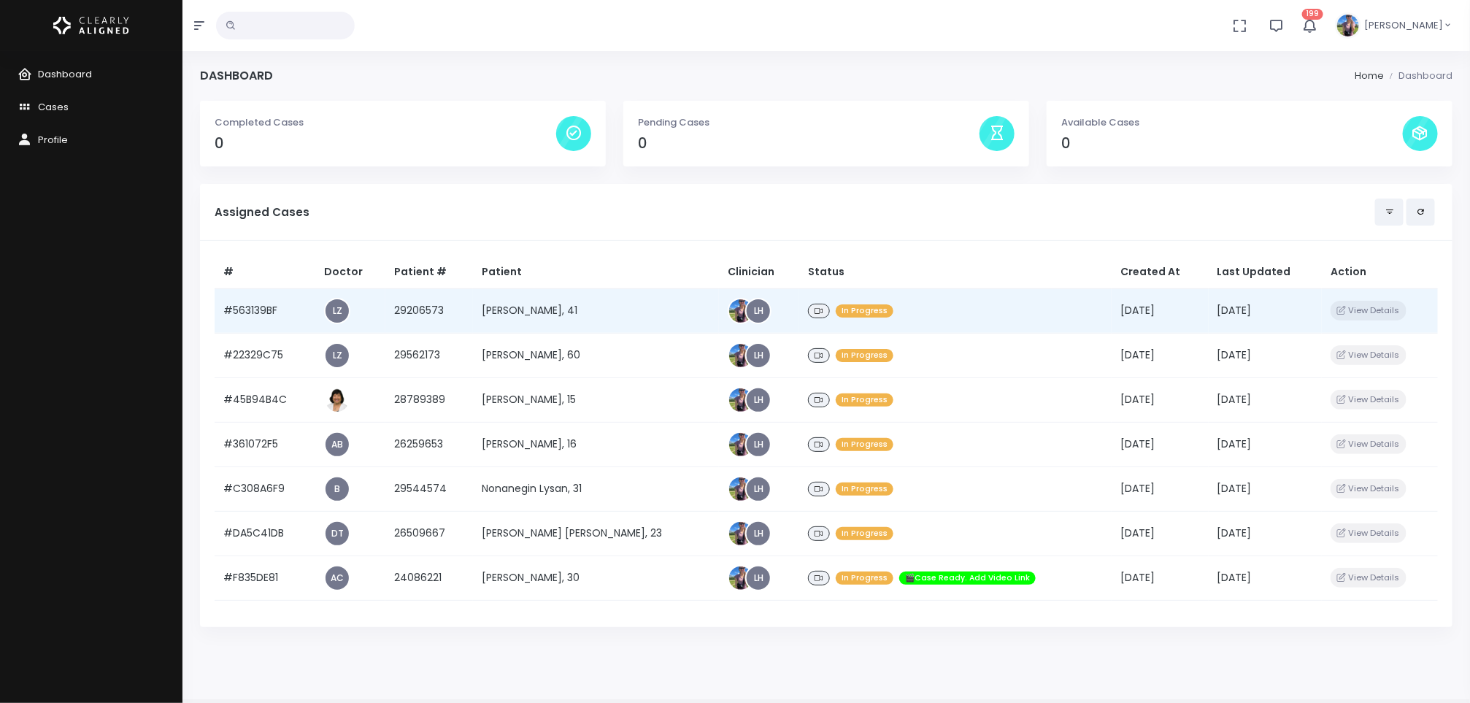
click at [526, 316] on td "[PERSON_NAME], 41" at bounding box center [596, 310] width 247 height 45
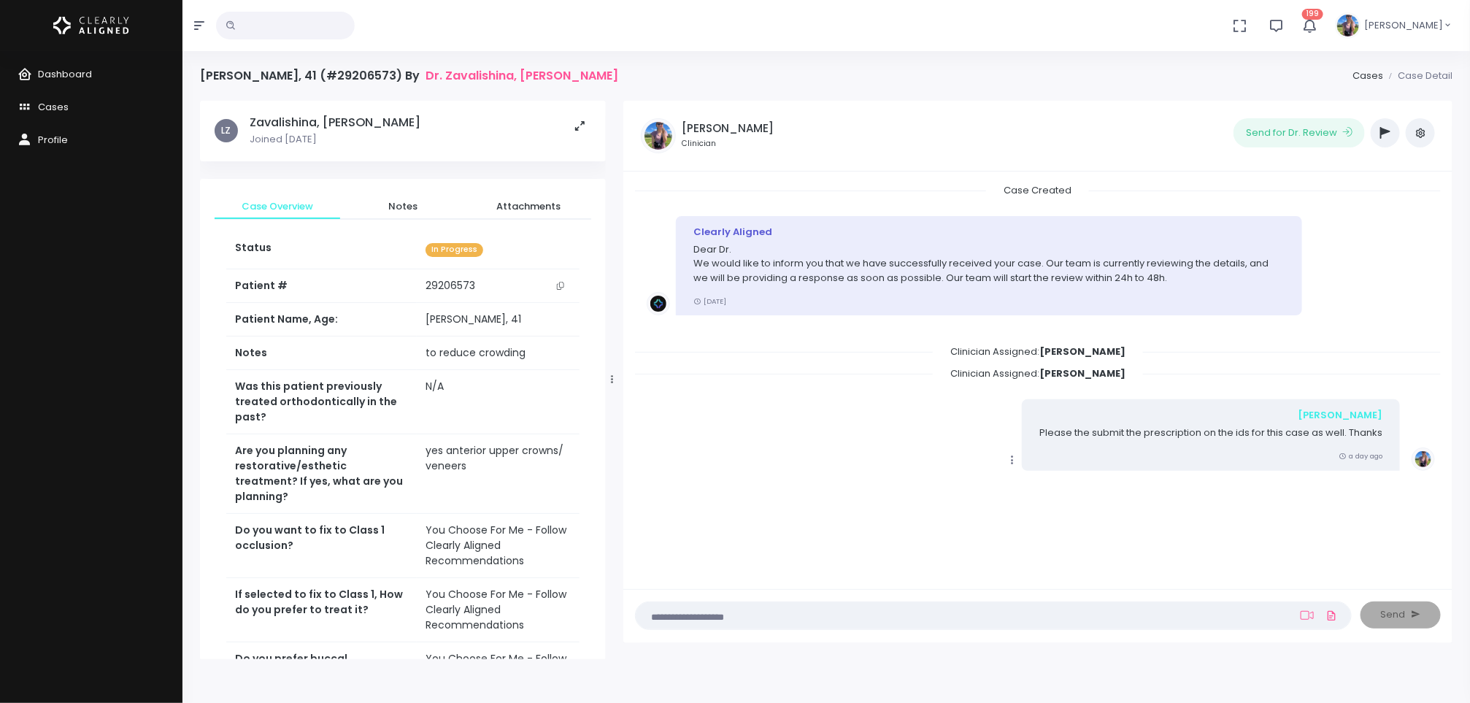
click at [1386, 139] on button "button" at bounding box center [1385, 132] width 29 height 29
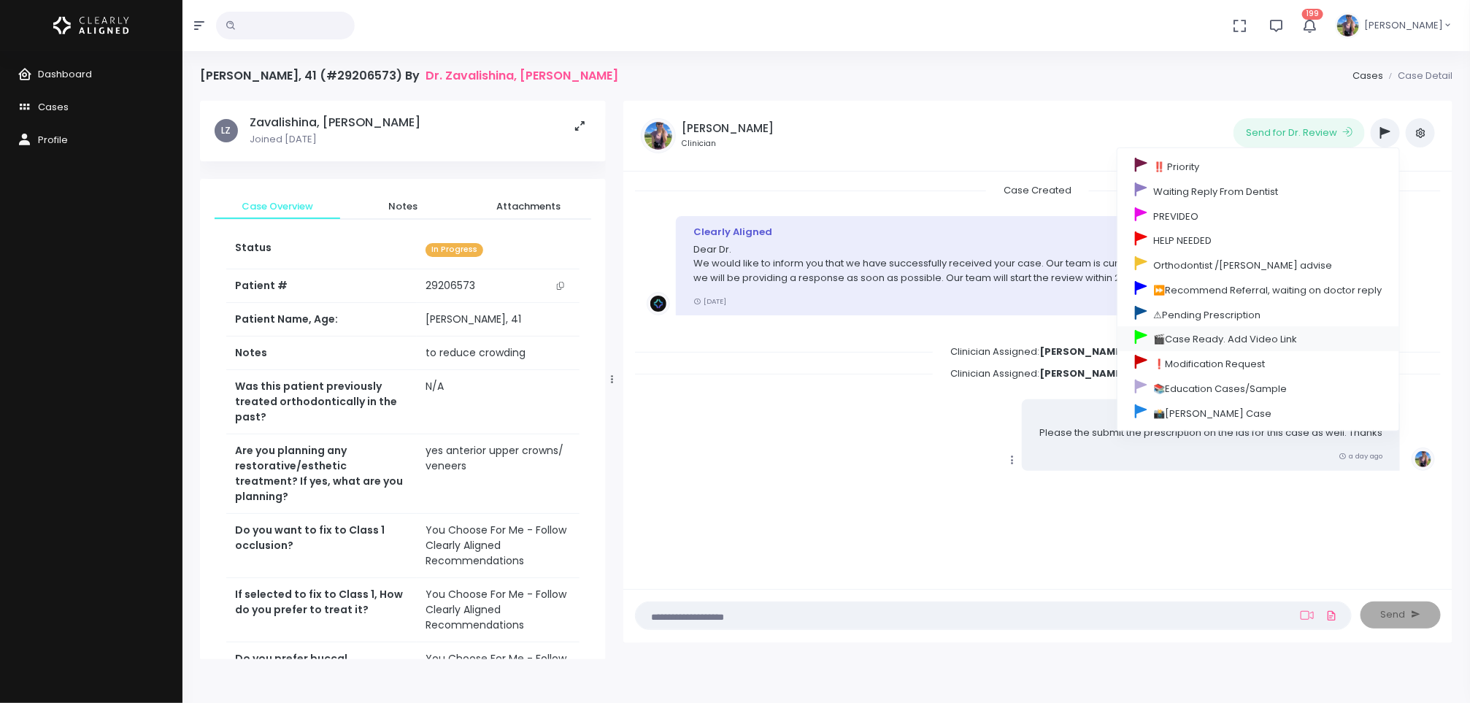
click at [1275, 337] on link "🎬Case Ready. Add Video Link" at bounding box center [1259, 338] width 282 height 25
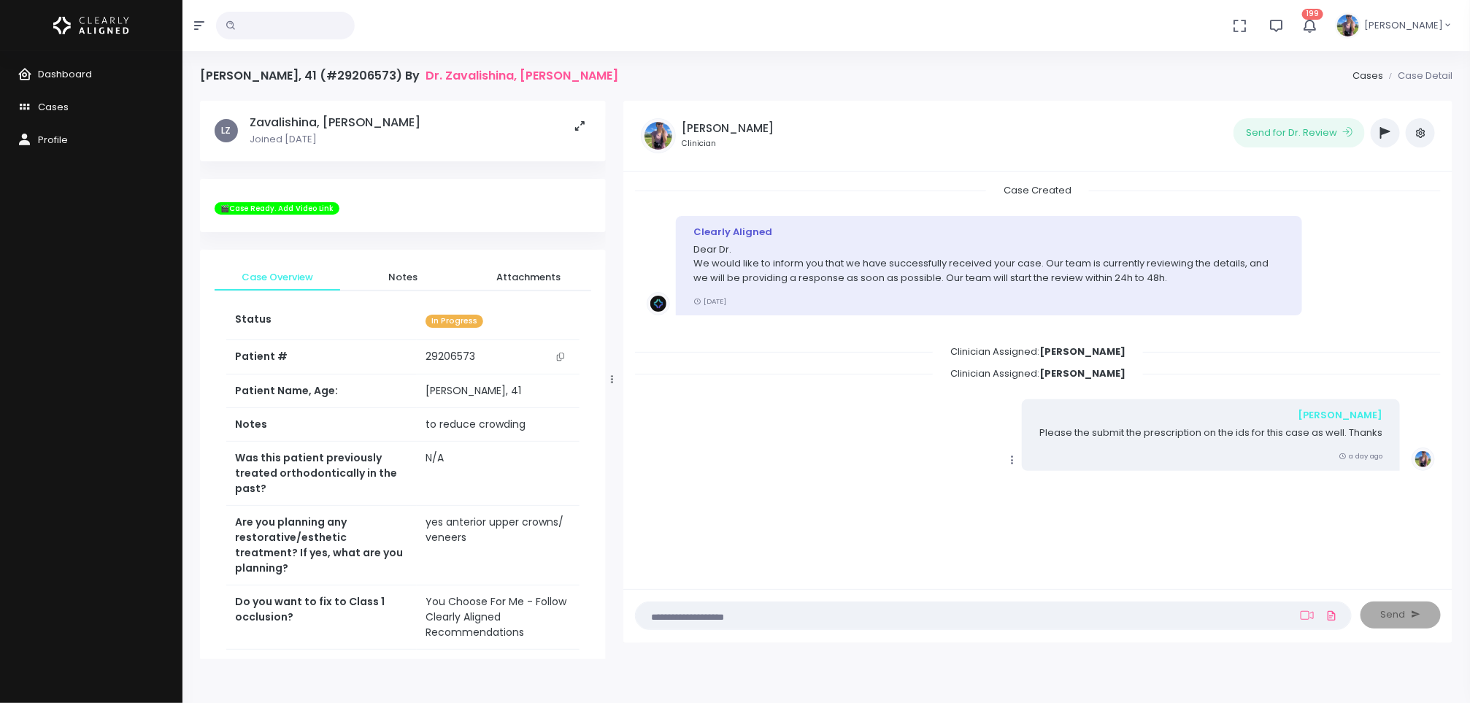
click at [1389, 140] on button "button" at bounding box center [1385, 132] width 29 height 29
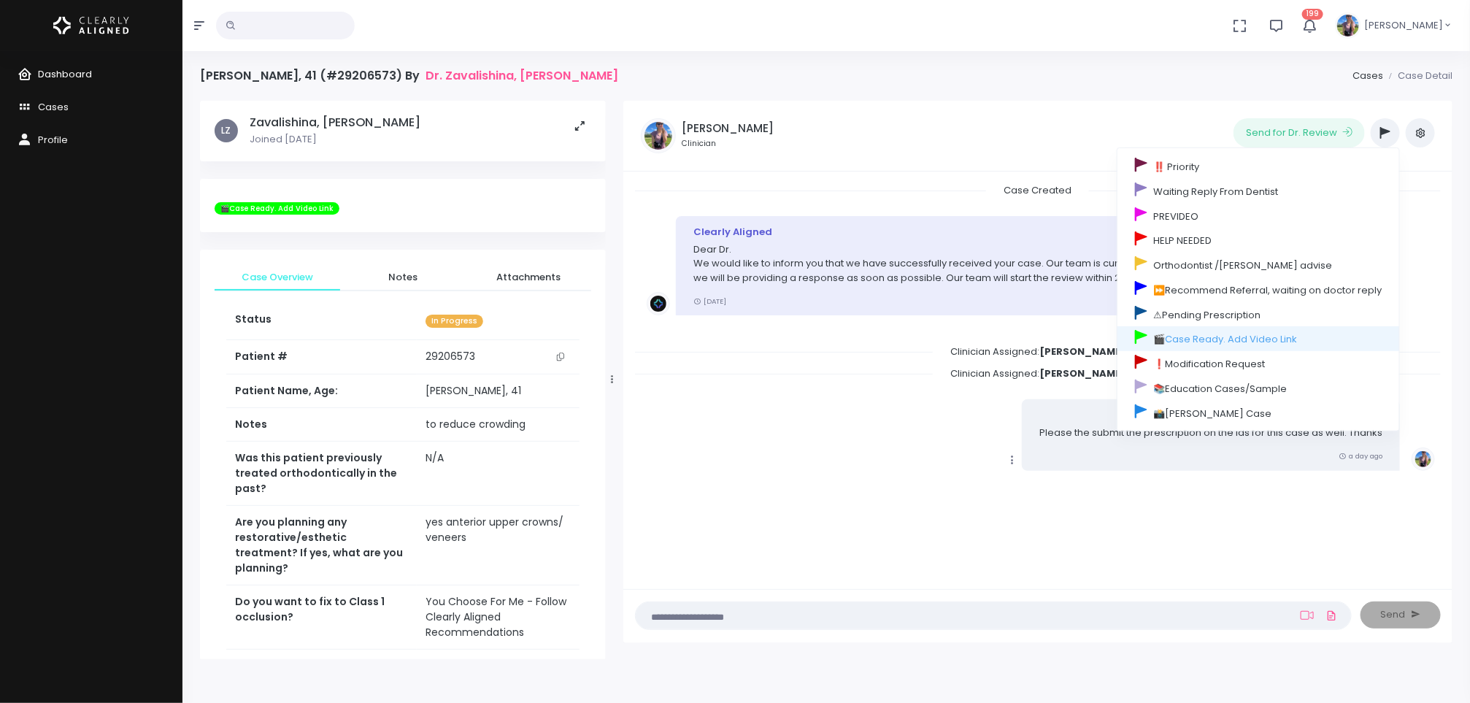
click at [92, 66] on link "Dashboard" at bounding box center [91, 74] width 183 height 33
